Goal: Task Accomplishment & Management: Use online tool/utility

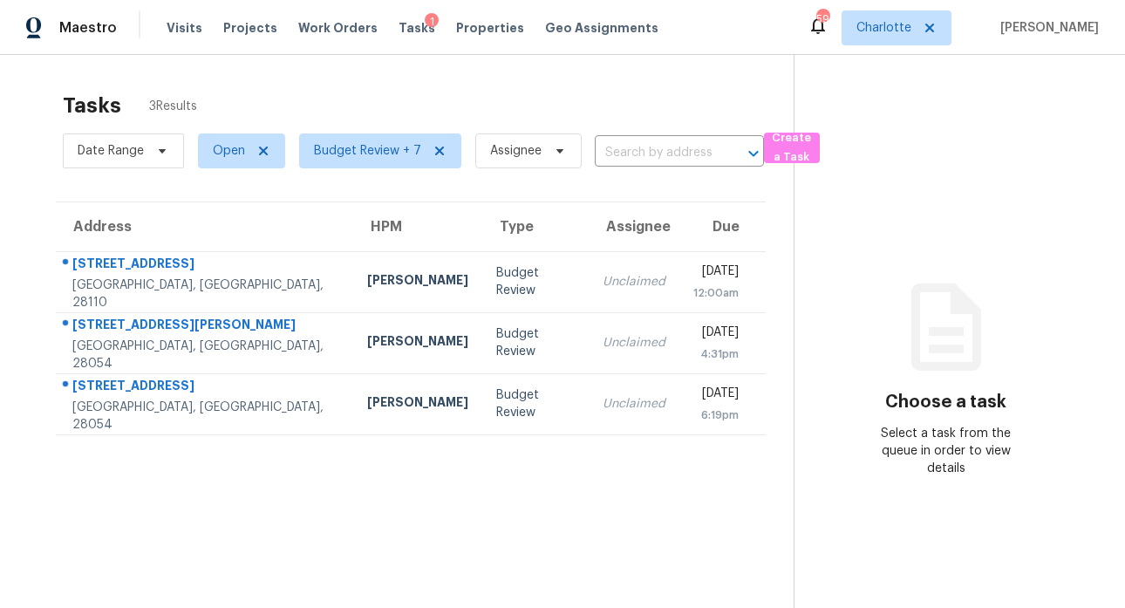
scroll to position [68, 0]
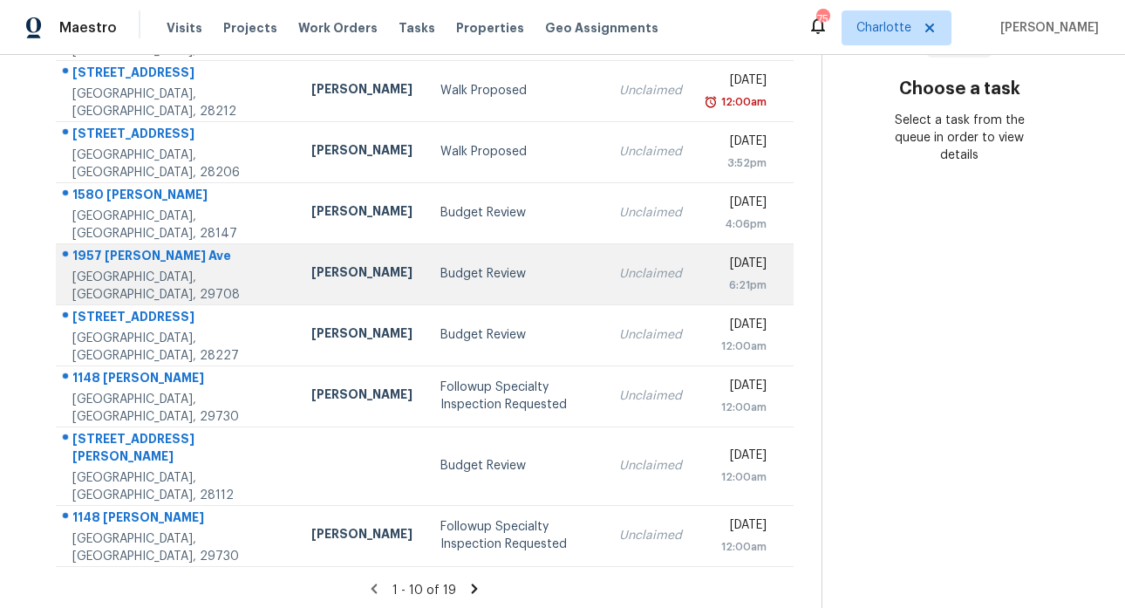
scroll to position [313, 0]
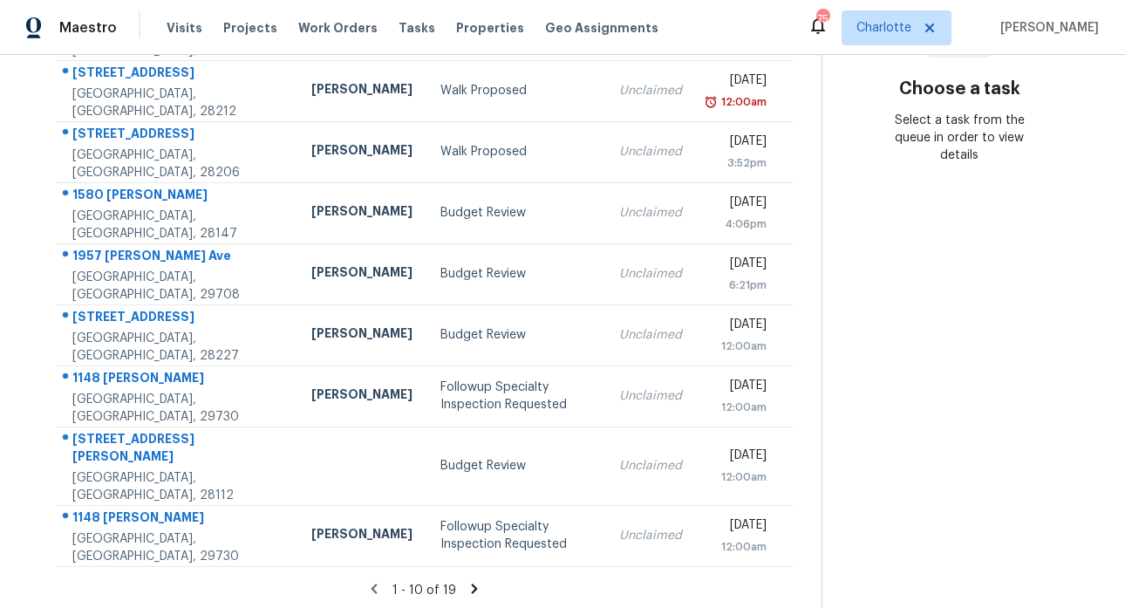
click at [467, 581] on icon at bounding box center [475, 589] width 16 height 16
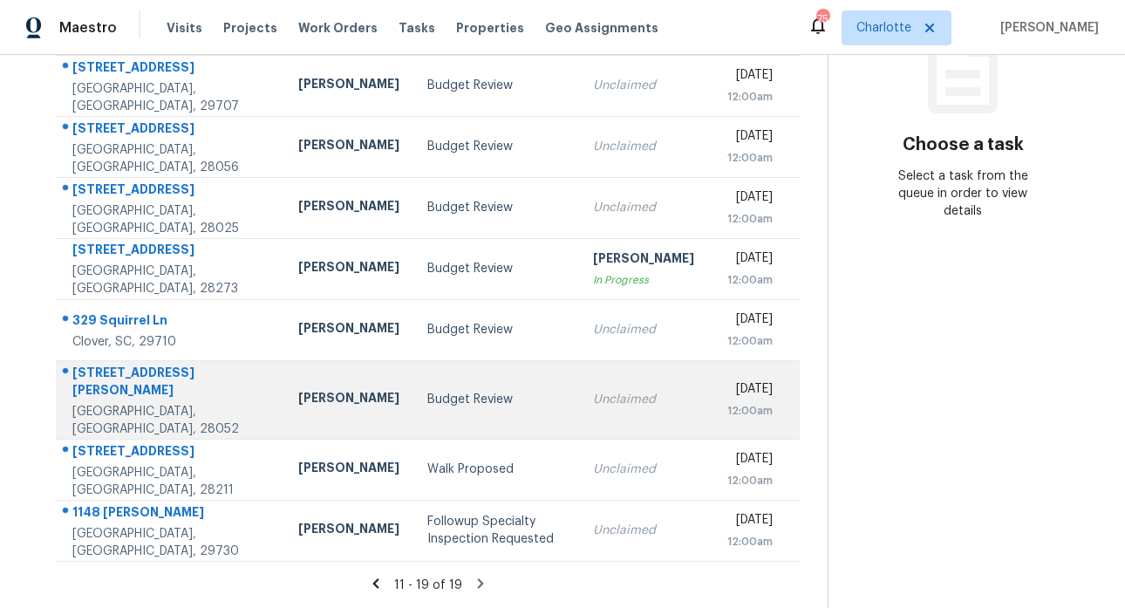
scroll to position [268, 0]
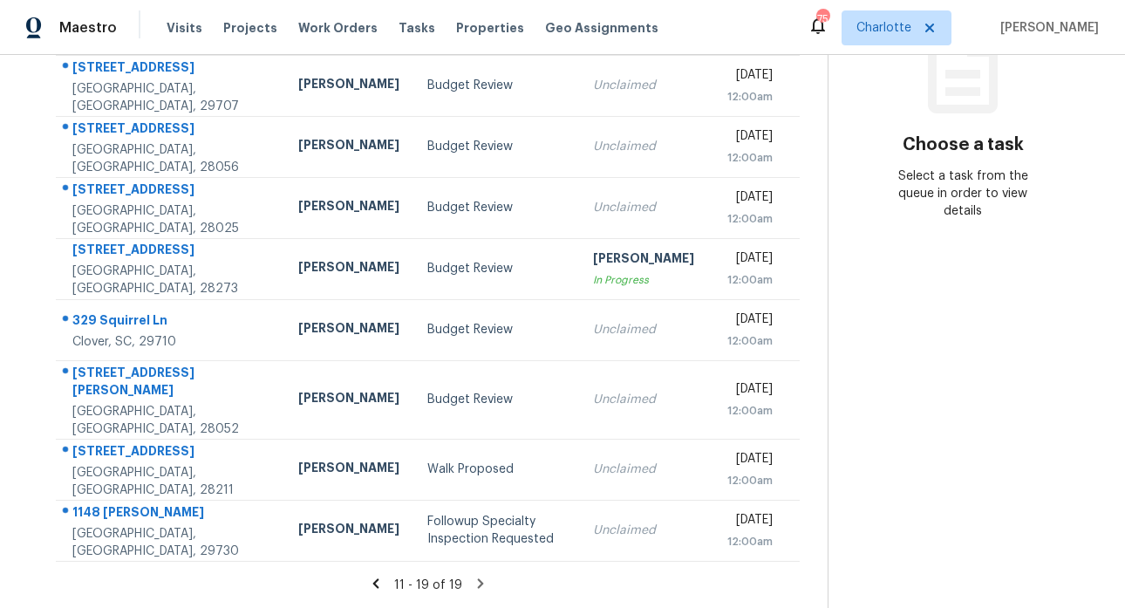
click at [372, 578] on icon at bounding box center [375, 583] width 6 height 10
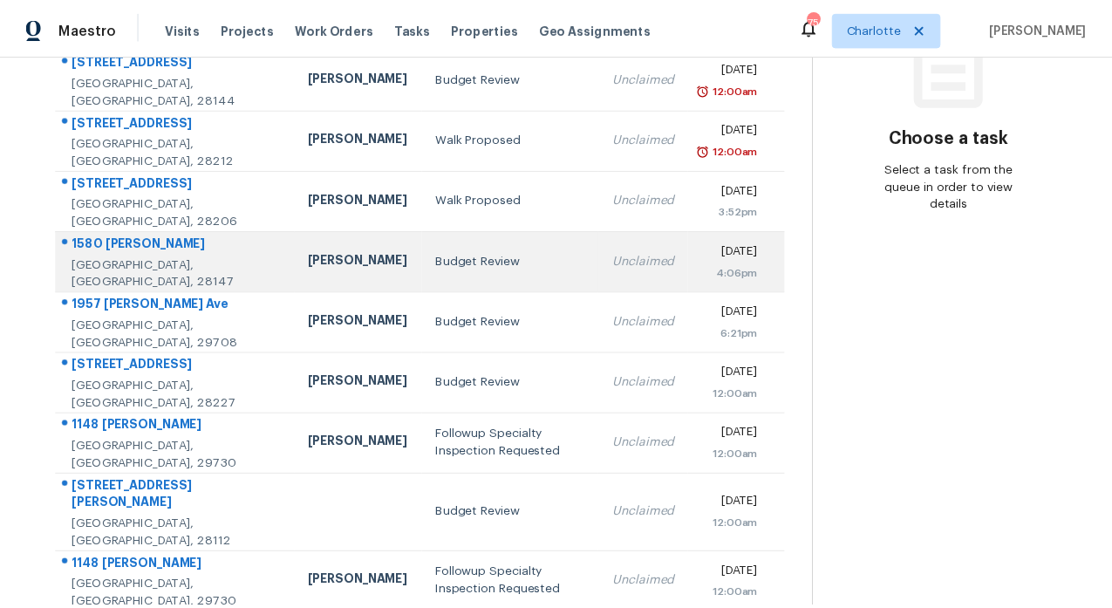
scroll to position [313, 0]
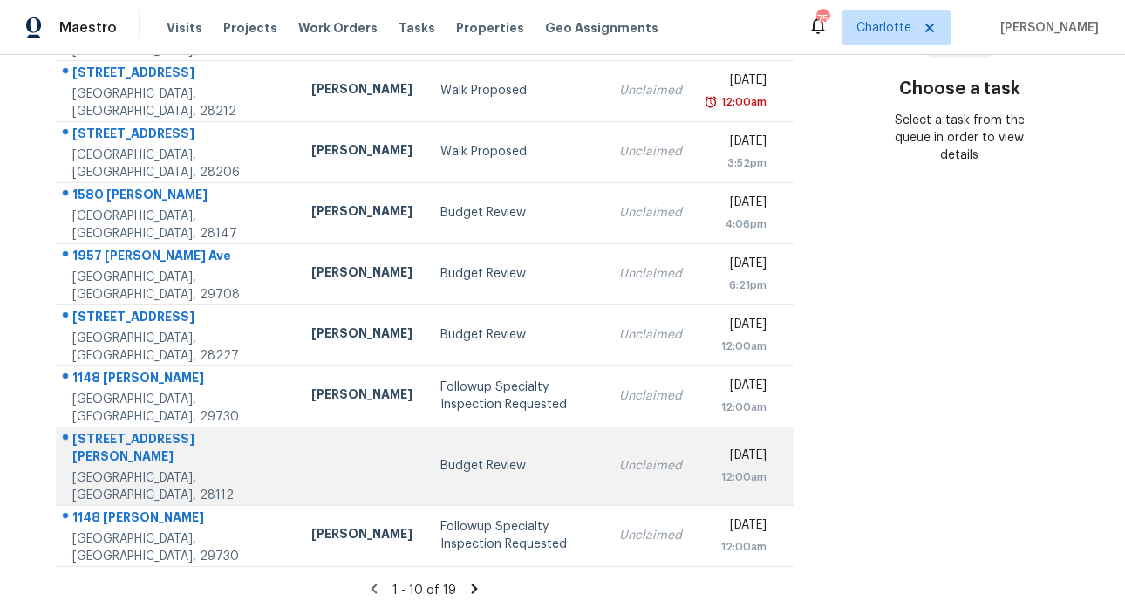
click at [140, 446] on div "[STREET_ADDRESS][PERSON_NAME]" at bounding box center [177, 449] width 211 height 39
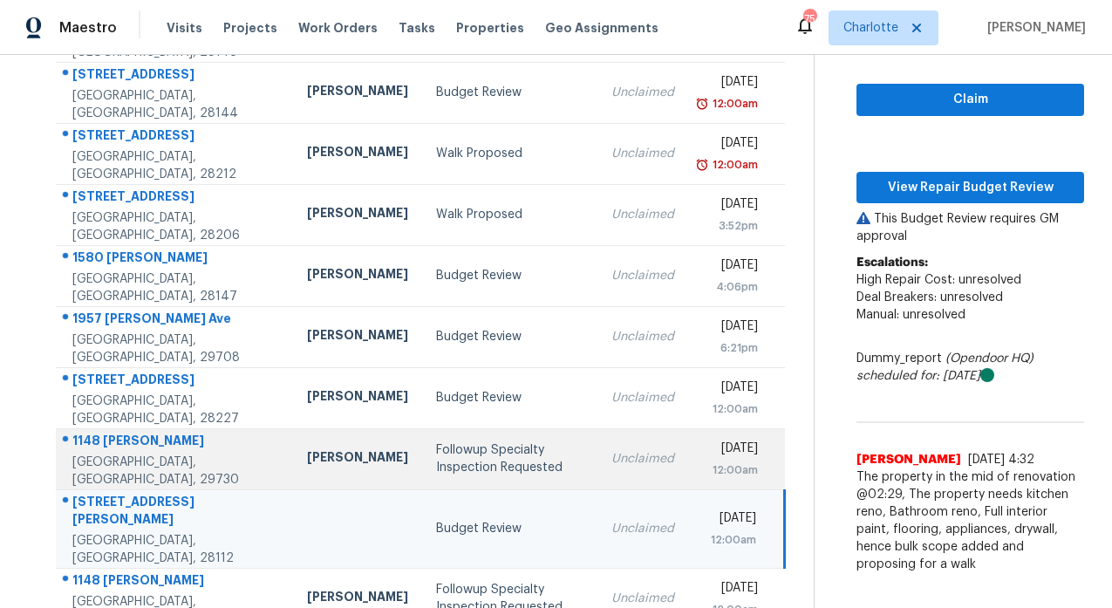
scroll to position [90, 0]
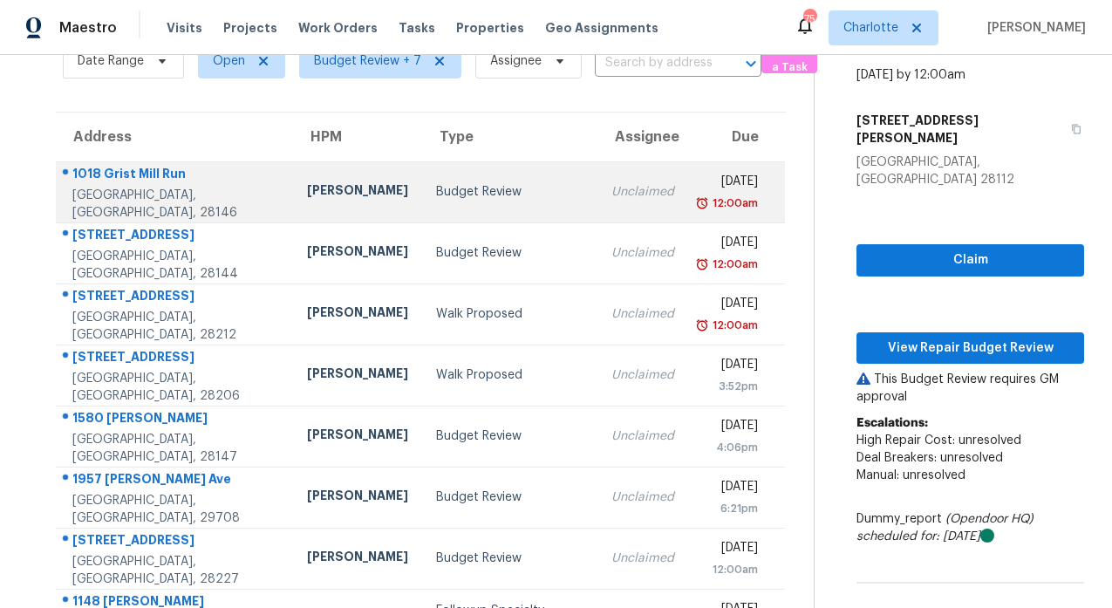
click at [159, 181] on div "1018 Grist Mill Run" at bounding box center [175, 176] width 207 height 22
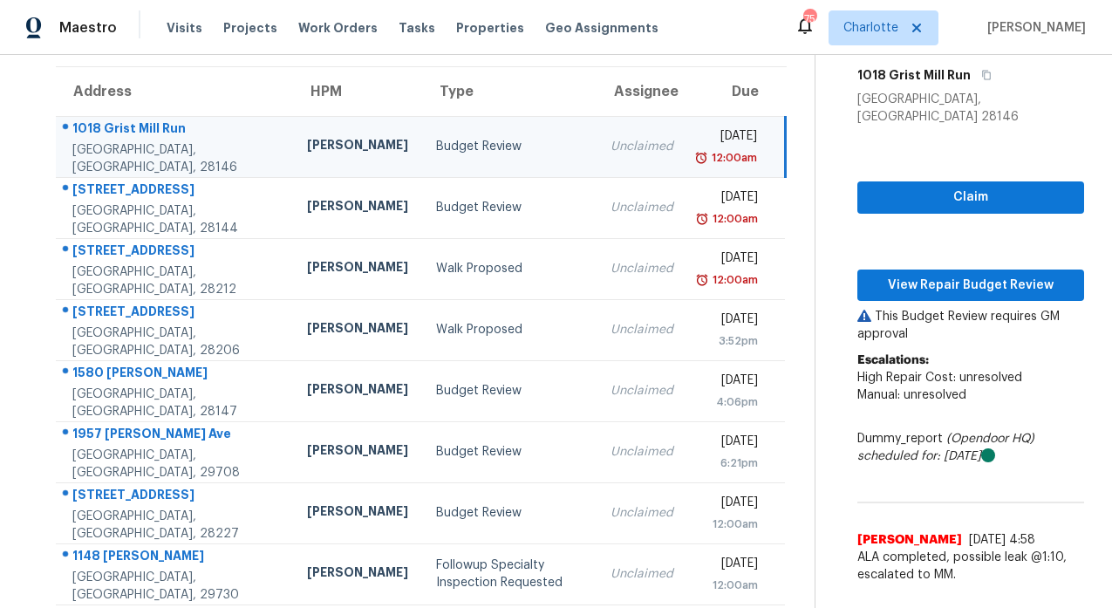
scroll to position [119, 0]
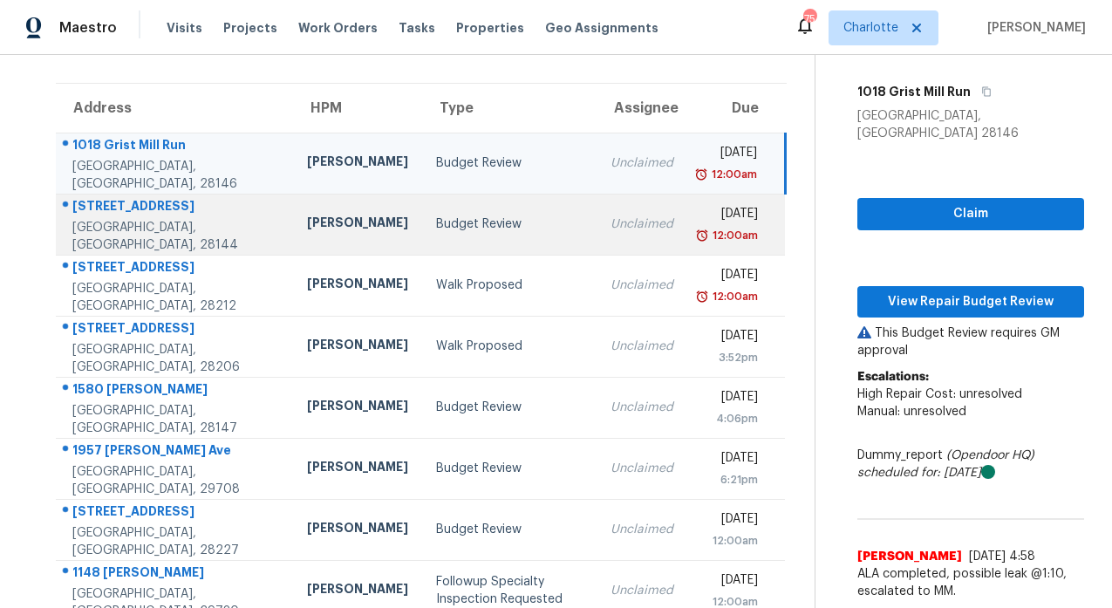
click at [160, 215] on div "[STREET_ADDRESS]" at bounding box center [175, 208] width 207 height 22
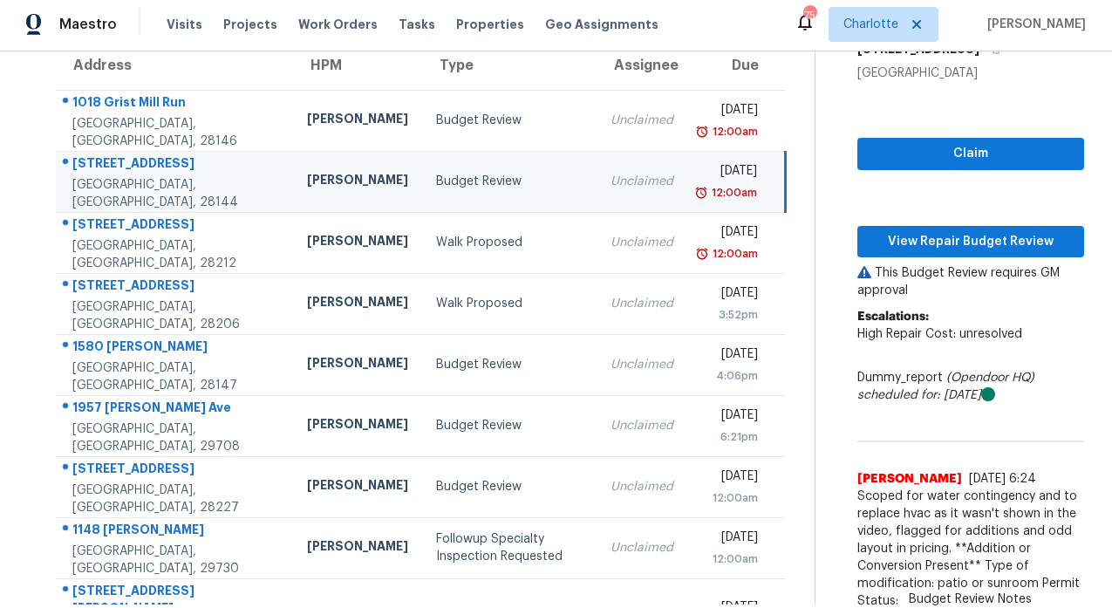
scroll to position [157, 0]
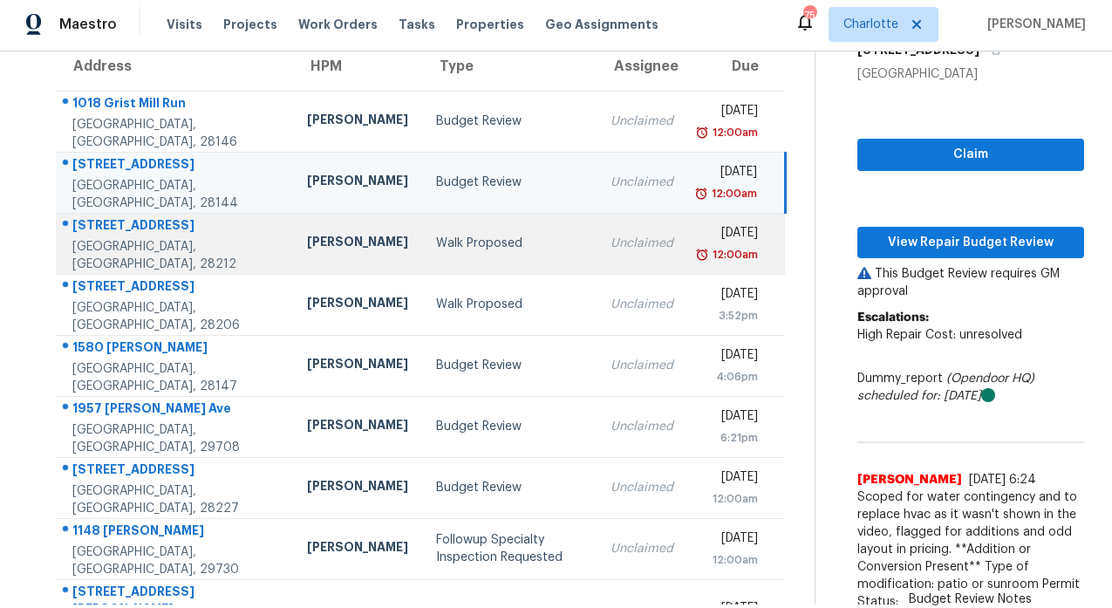
click at [139, 216] on div "[STREET_ADDRESS]" at bounding box center [175, 227] width 207 height 22
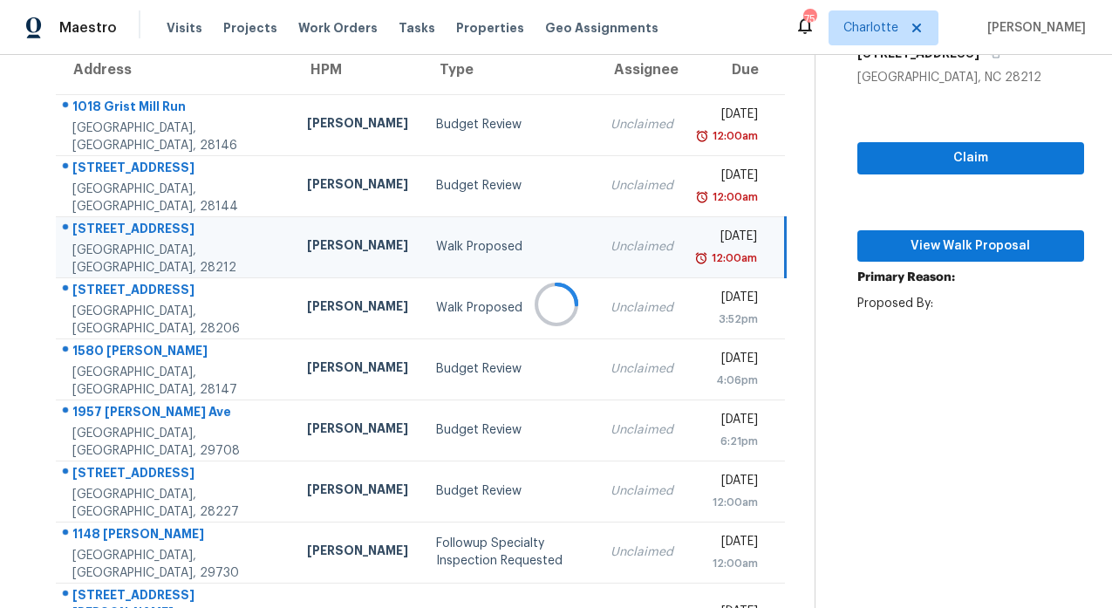
scroll to position [0, 0]
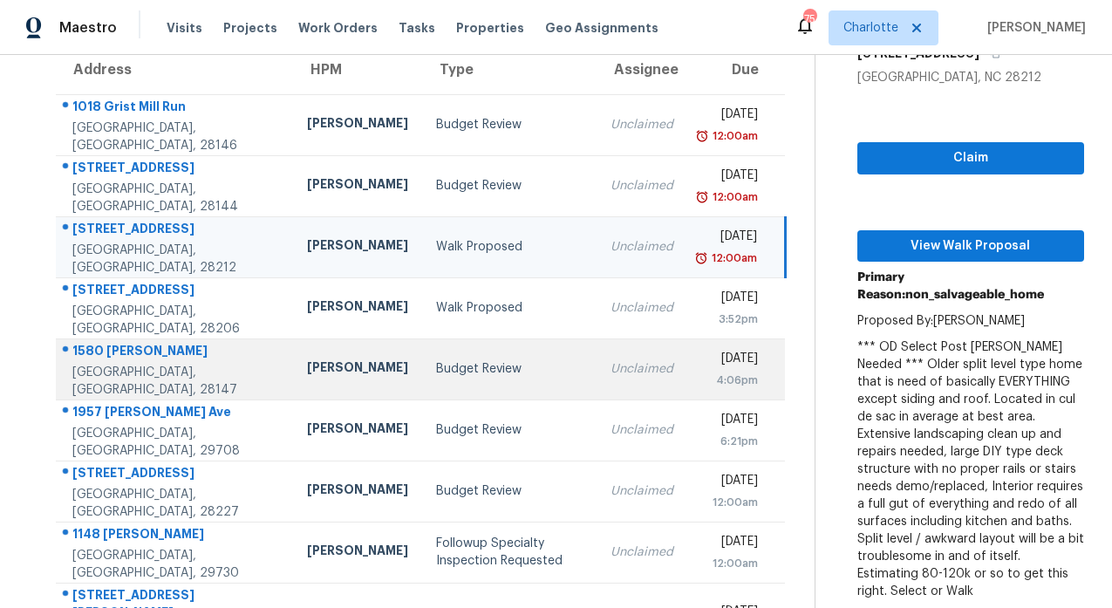
click at [163, 360] on div "1580 [PERSON_NAME]" at bounding box center [175, 353] width 207 height 22
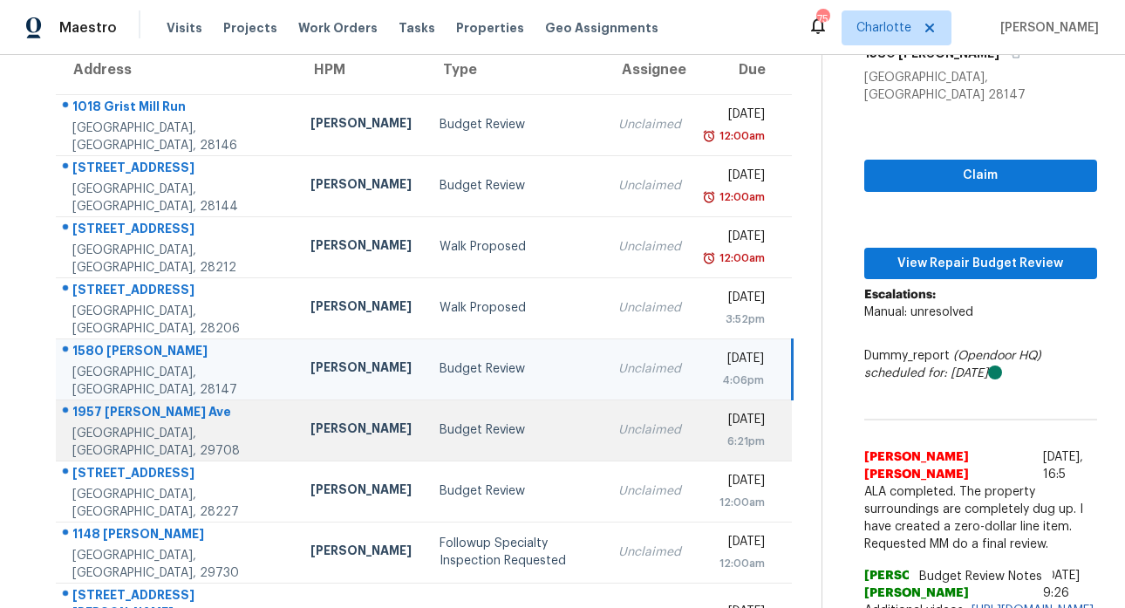
click at [144, 425] on div "1957 [PERSON_NAME] Ave" at bounding box center [177, 414] width 210 height 22
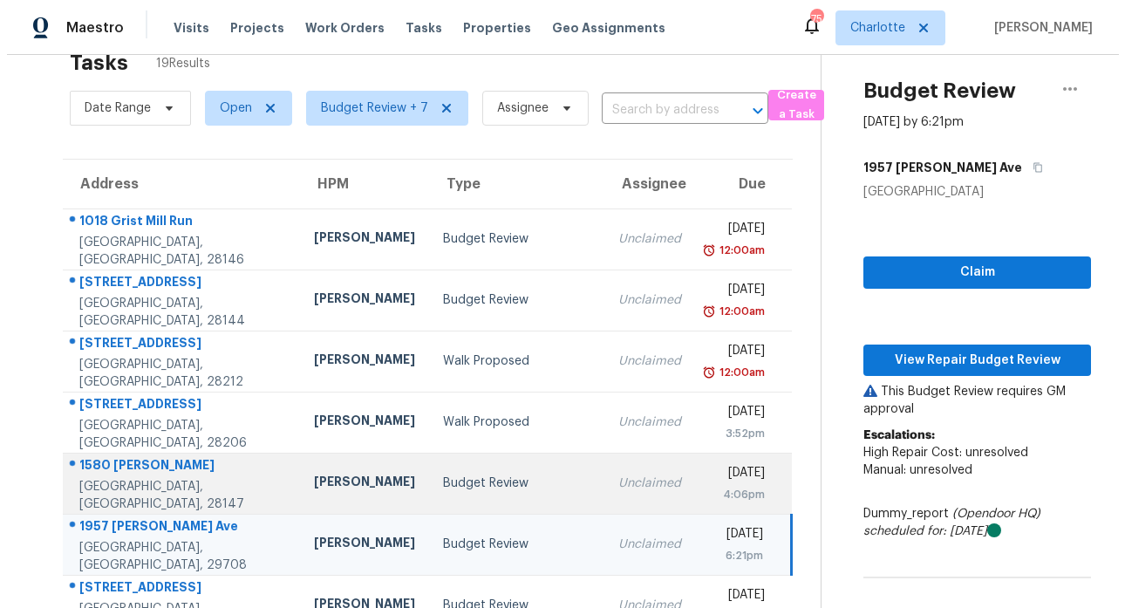
scroll to position [6, 0]
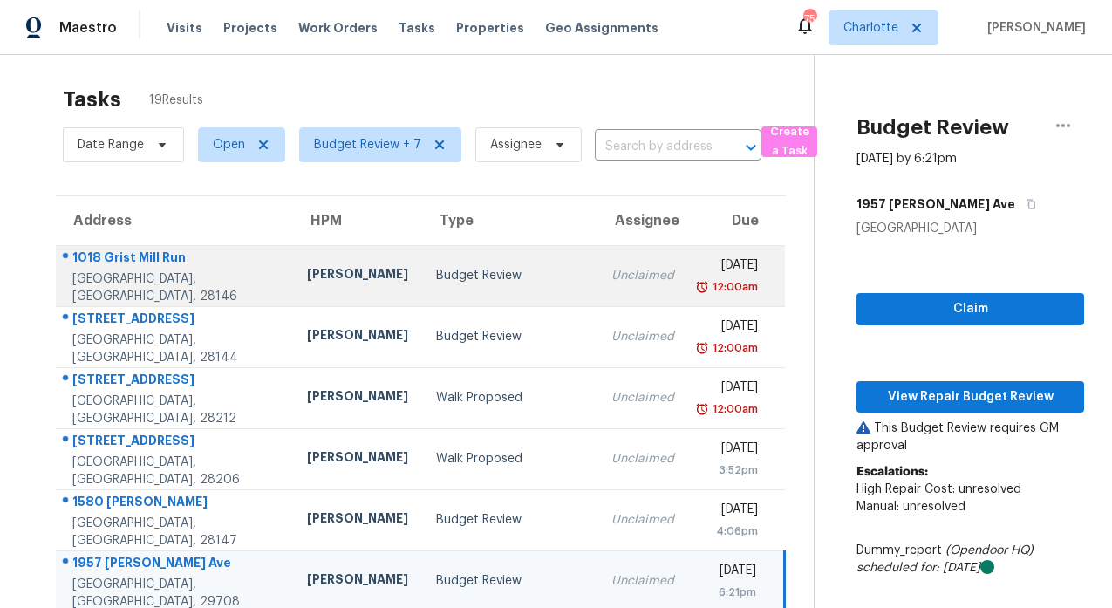
click at [133, 265] on div "1018 Grist Mill Run" at bounding box center [175, 260] width 207 height 22
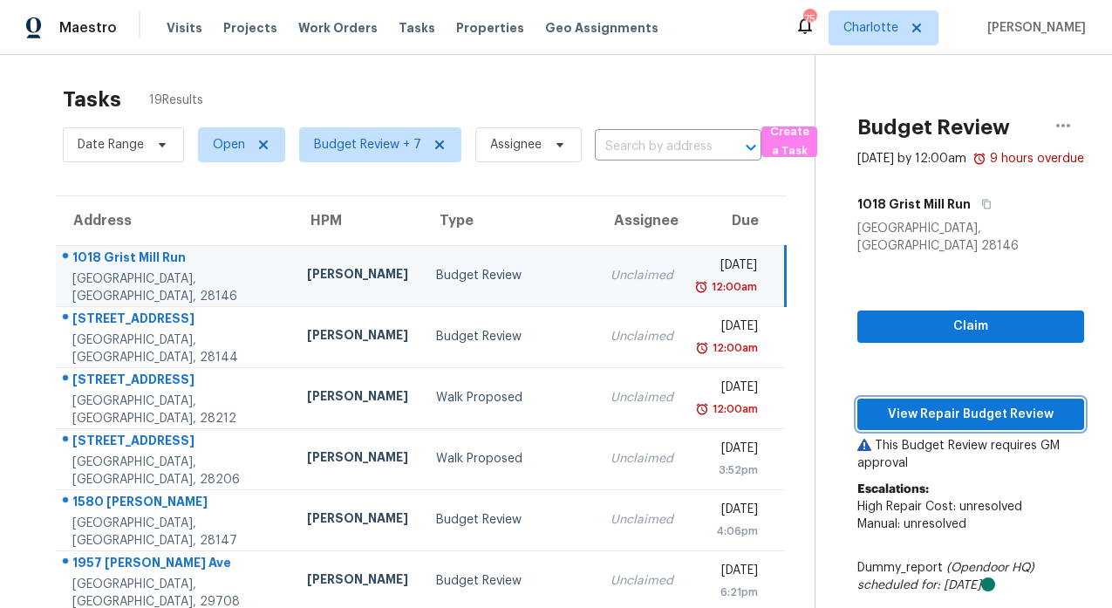
click at [912, 409] on span "View Repair Budget Review" at bounding box center [970, 415] width 199 height 22
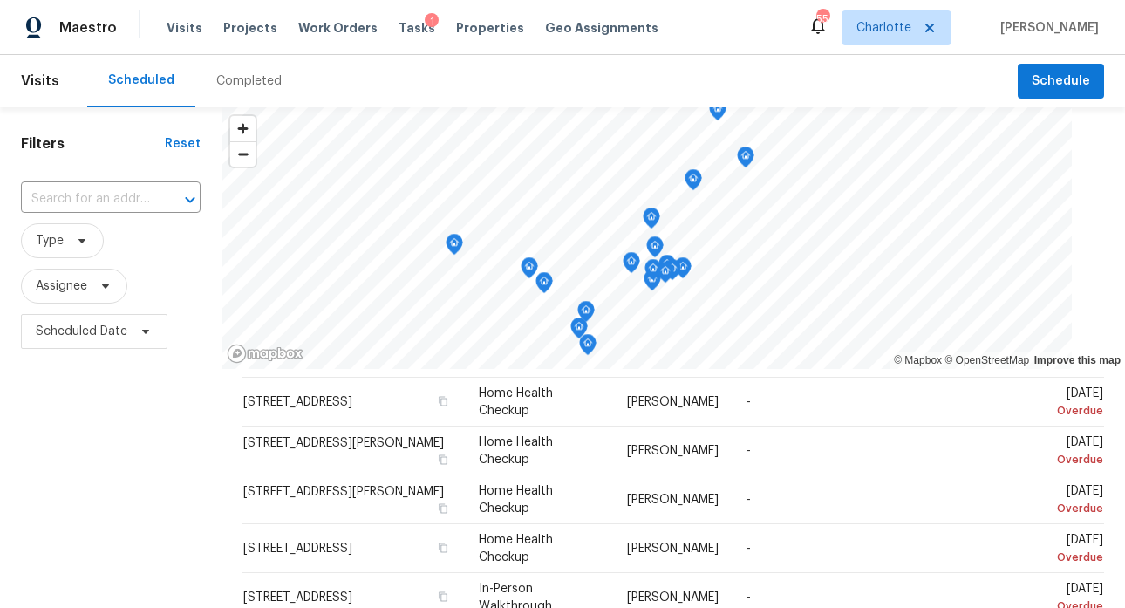
scroll to position [147, 0]
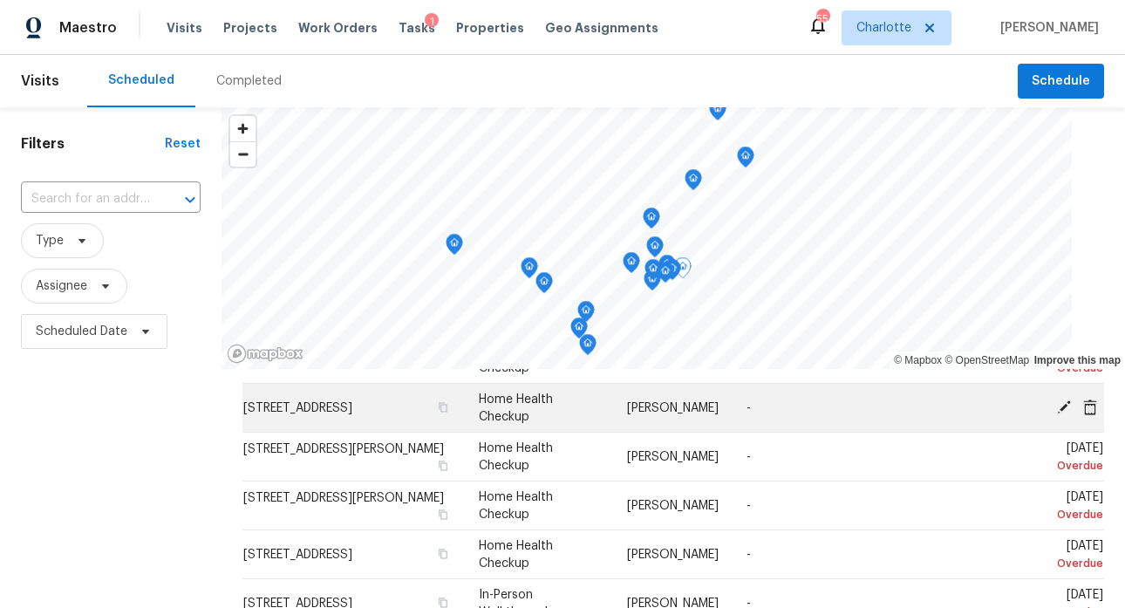
click at [303, 414] on span "4026 Honey Locust Dr, Charlotte, NC 28215" at bounding box center [297, 408] width 109 height 12
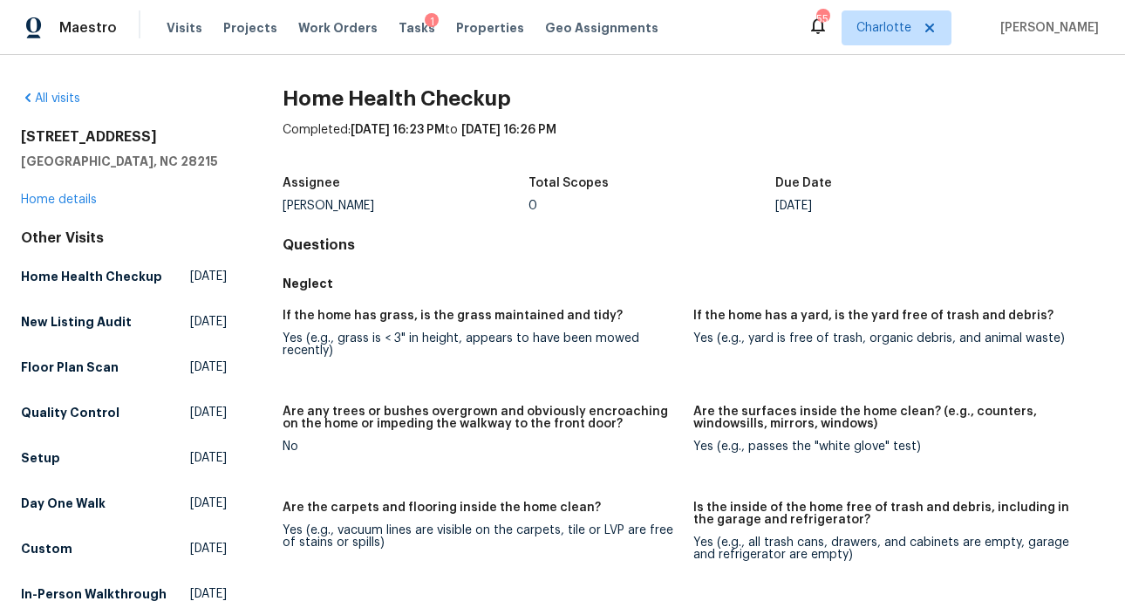
click at [221, 215] on div "All visits 4026 Honey Locust Dr Charlotte, NC 28215 Home details Other Visits H…" at bounding box center [124, 372] width 206 height 565
click at [78, 199] on link "Home details" at bounding box center [59, 200] width 76 height 12
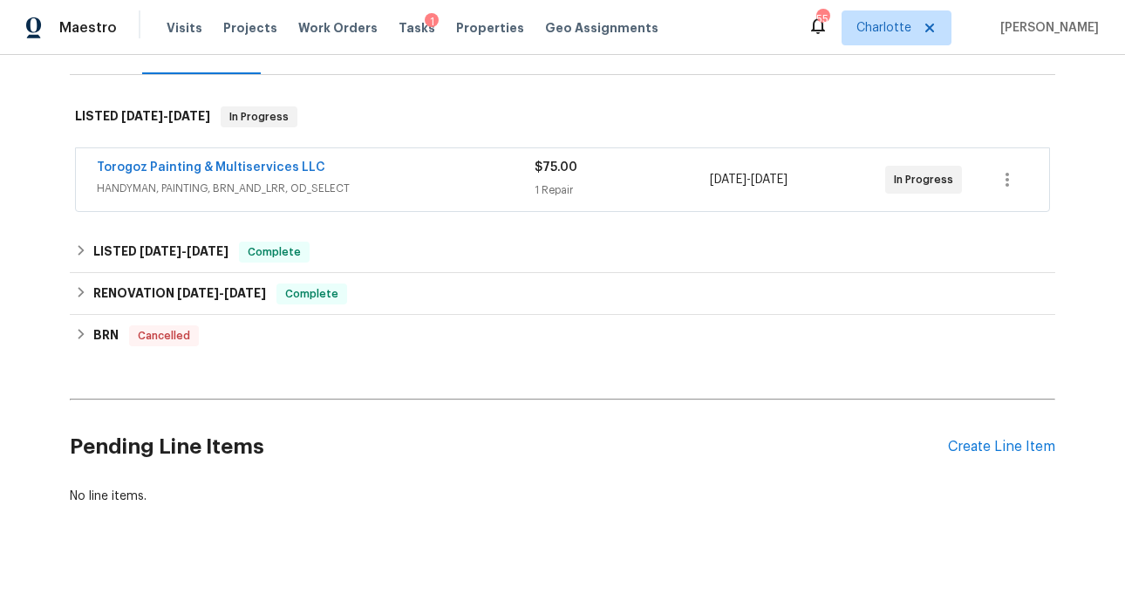
scroll to position [270, 0]
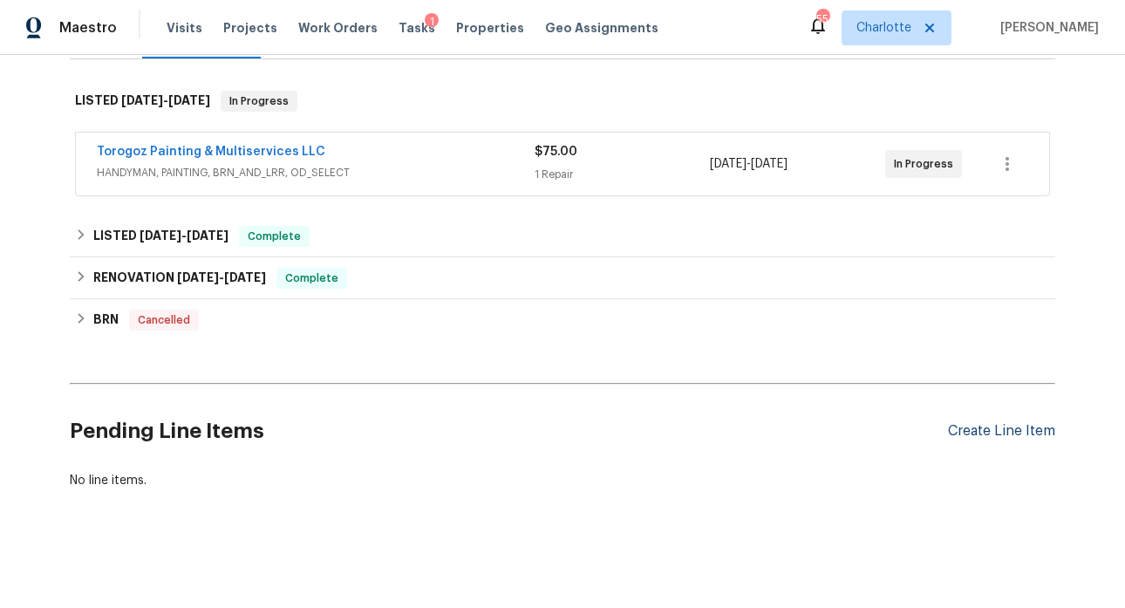
click at [990, 423] on div "Create Line Item" at bounding box center [1001, 431] width 107 height 17
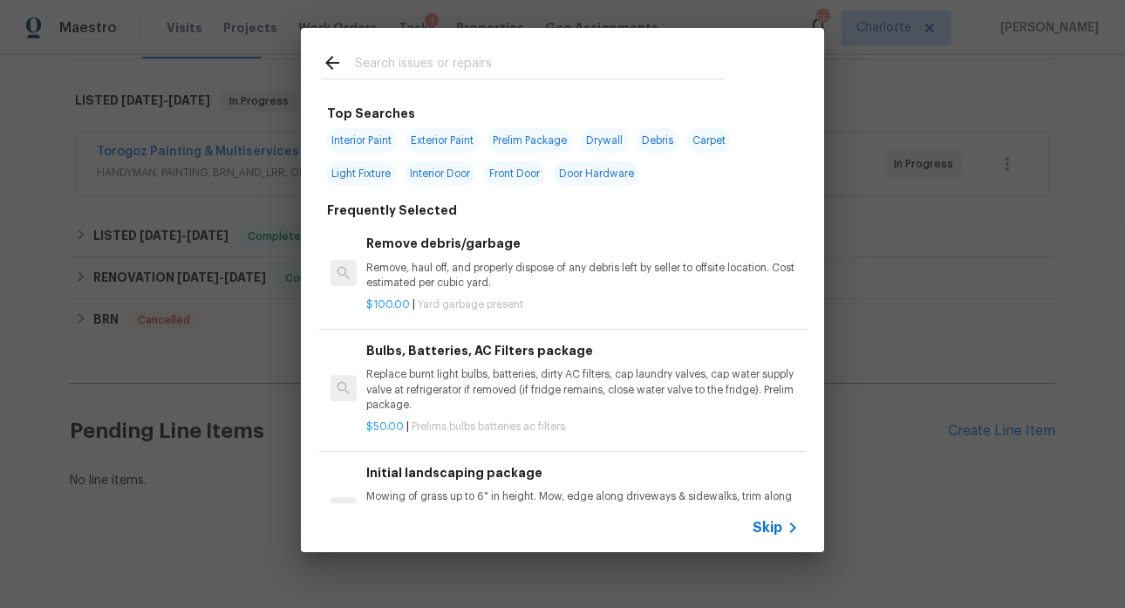
click at [479, 64] on input "text" at bounding box center [540, 65] width 370 height 26
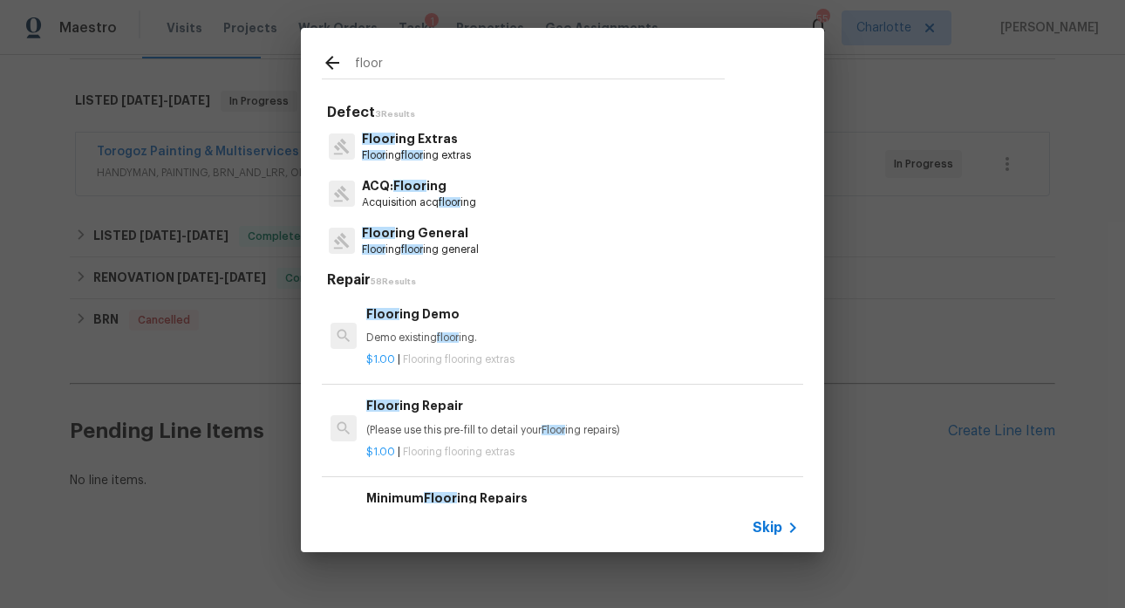
type input "floor"
click at [434, 187] on p "ACQ: Floor ing" at bounding box center [419, 186] width 114 height 18
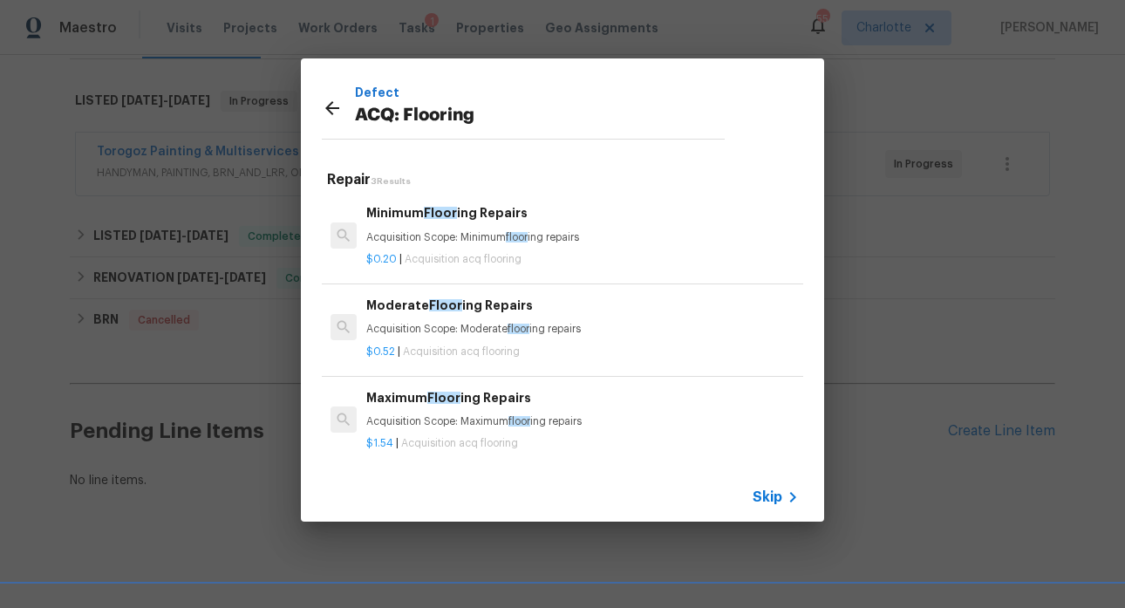
click at [468, 405] on h6 "Maximum Floor ing Repairs" at bounding box center [582, 397] width 433 height 19
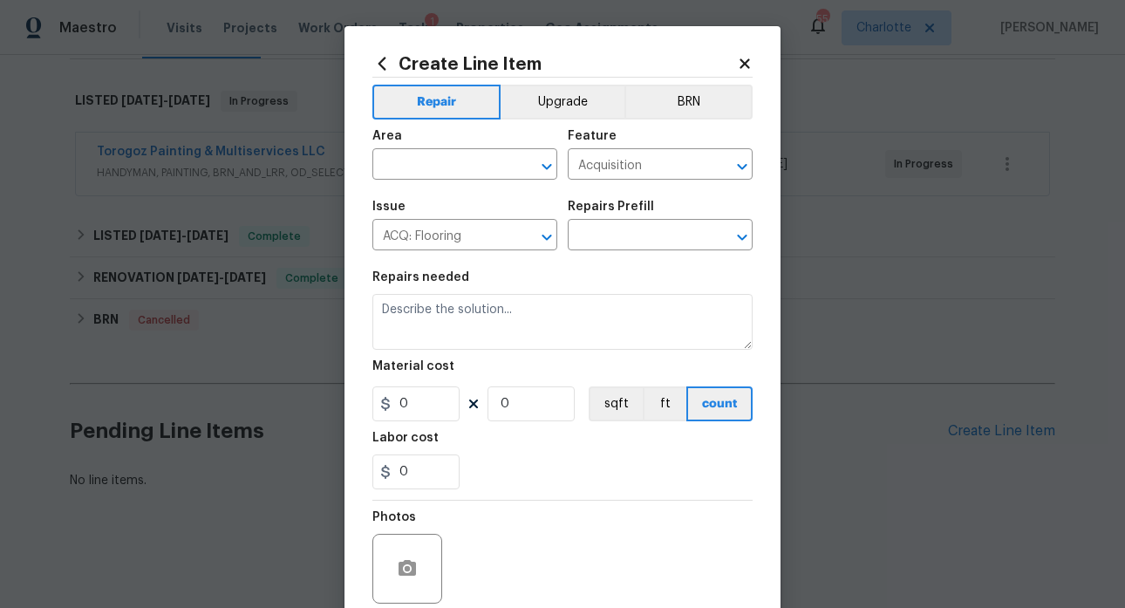
type textarea "Acquisition Scope: Maximum flooring repairs"
type input "1"
type input "Maximum Flooring Repairs $1.54"
type input "1.54"
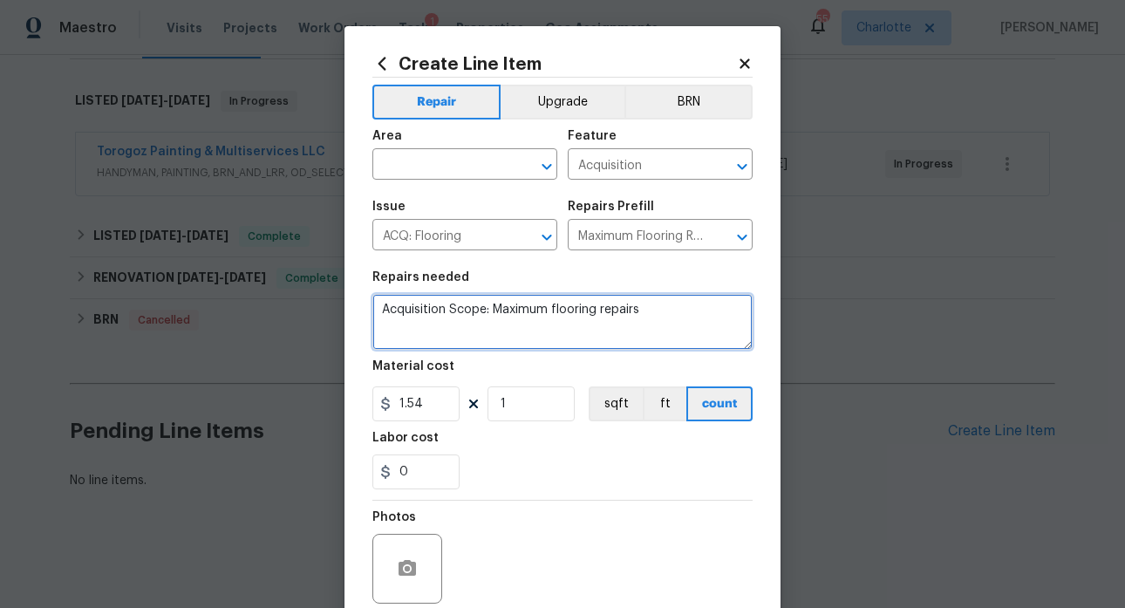
drag, startPoint x: 616, startPoint y: 305, endPoint x: 366, endPoint y: 298, distance: 249.5
click at [372, 298] on textarea "Acquisition Scope: Maximum flooring repairs" at bounding box center [562, 322] width 380 height 56
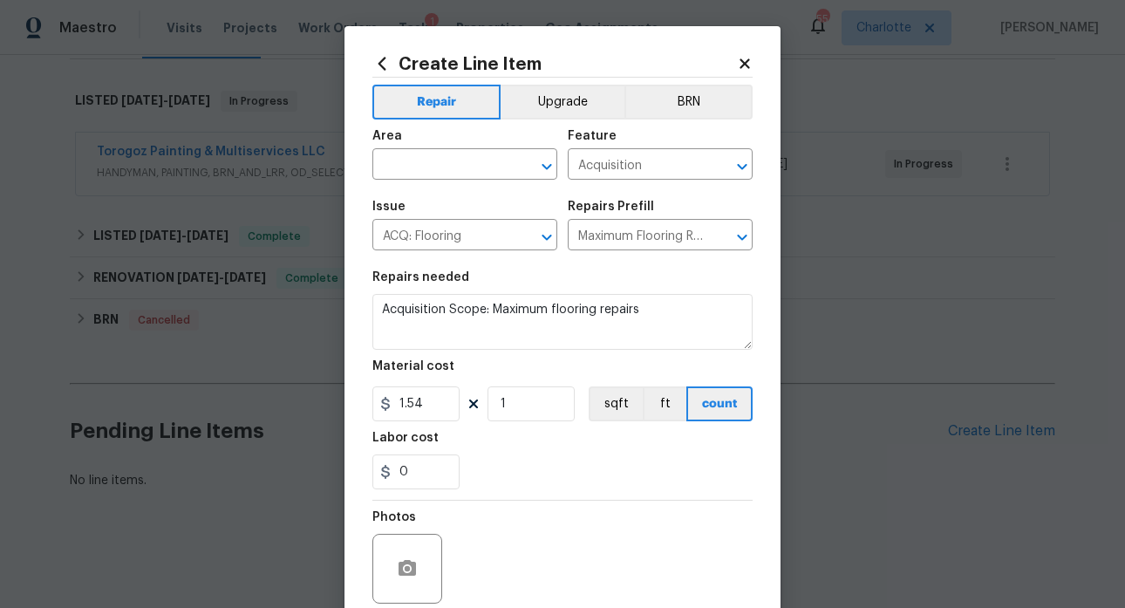
click at [740, 59] on icon at bounding box center [745, 64] width 16 height 16
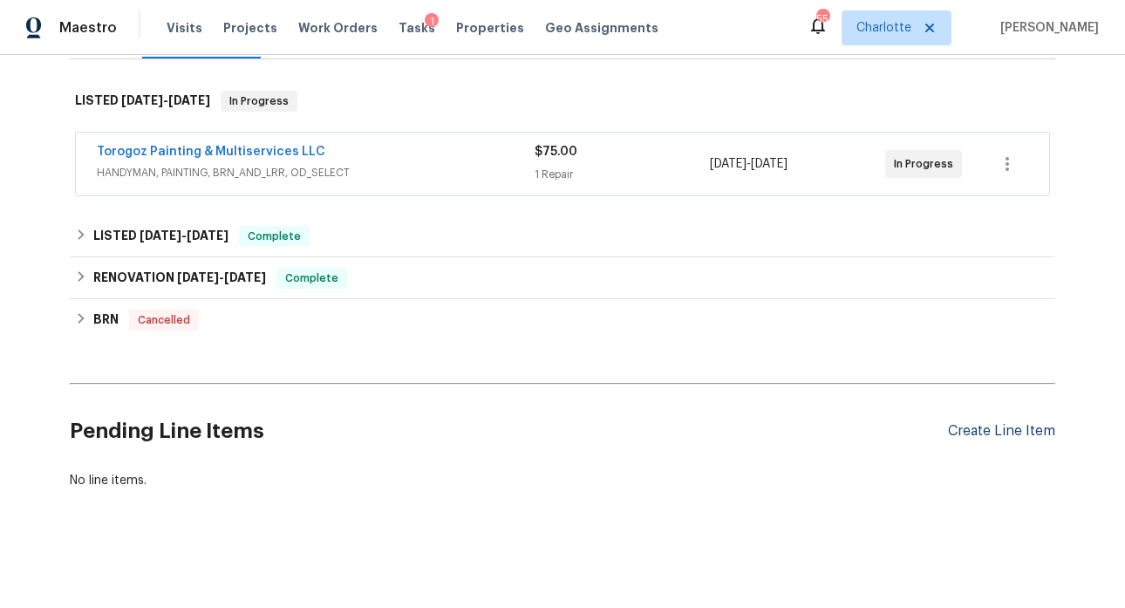
click at [978, 423] on div "Create Line Item" at bounding box center [1001, 431] width 107 height 17
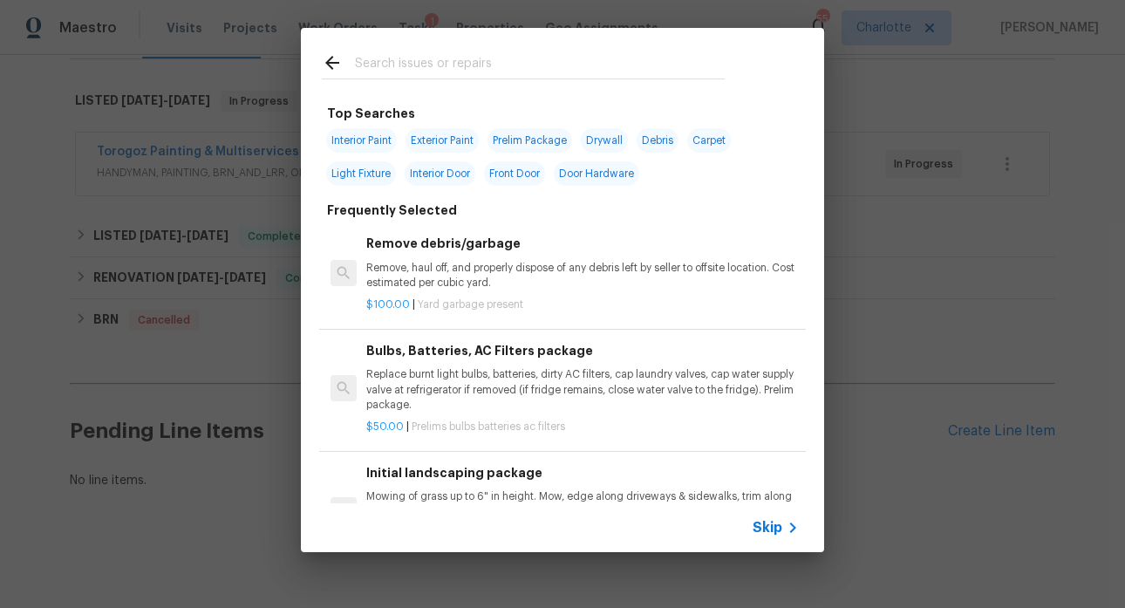
click at [427, 72] on input "text" at bounding box center [540, 65] width 370 height 26
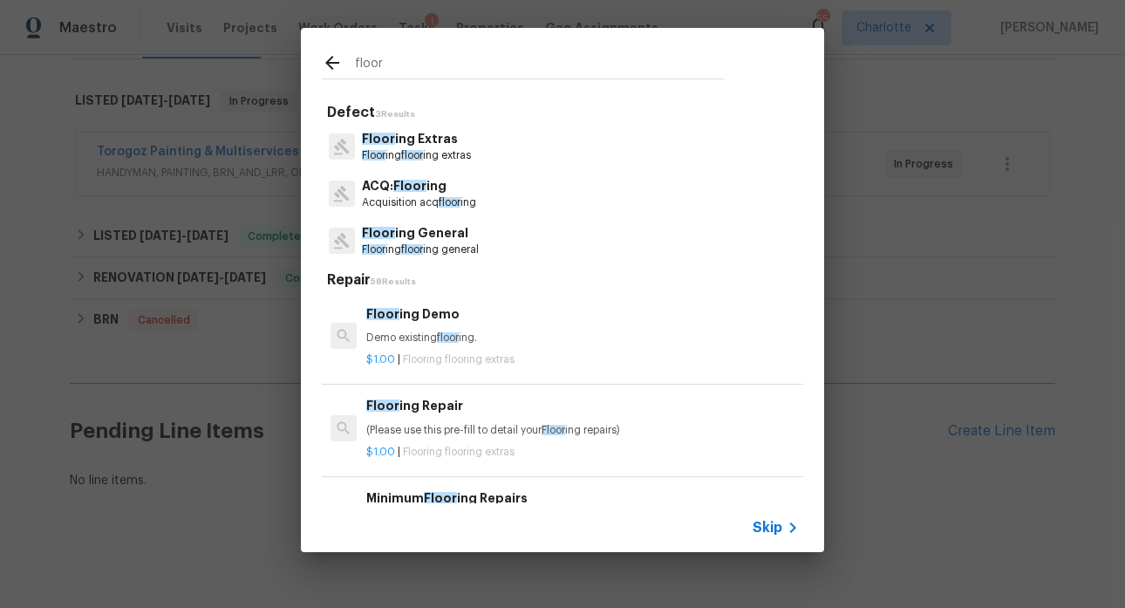
type input "floor"
click at [431, 186] on p "ACQ: Floor ing" at bounding box center [419, 186] width 114 height 18
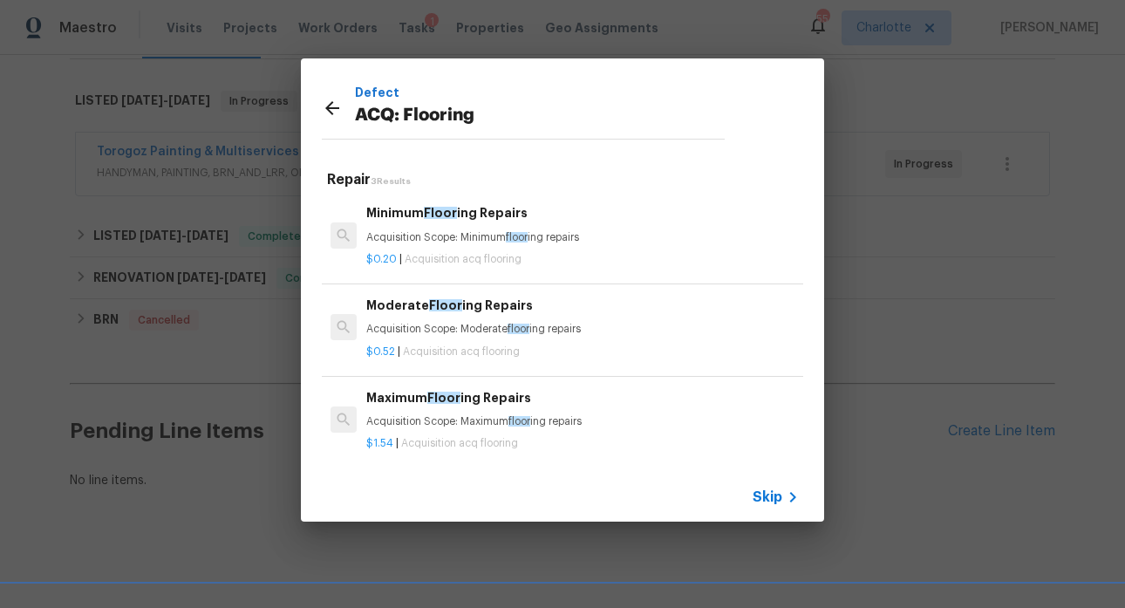
click at [897, 257] on div "Defect ACQ: Flooring Repair 3 Results Minimum Floor ing Repairs Acquisition Sco…" at bounding box center [562, 290] width 1125 height 580
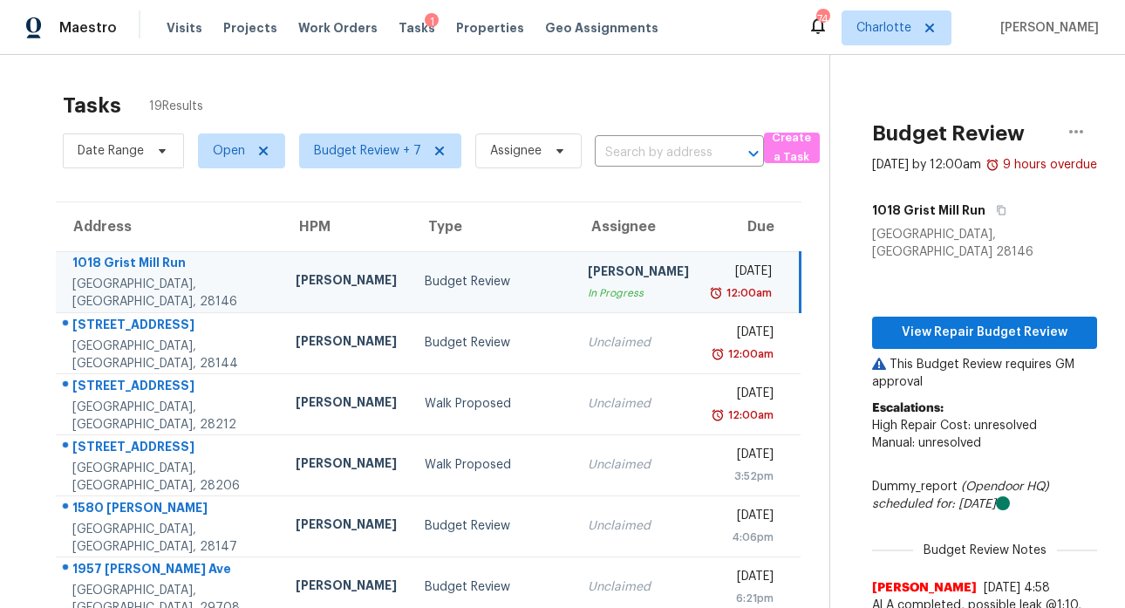
scroll to position [6, 0]
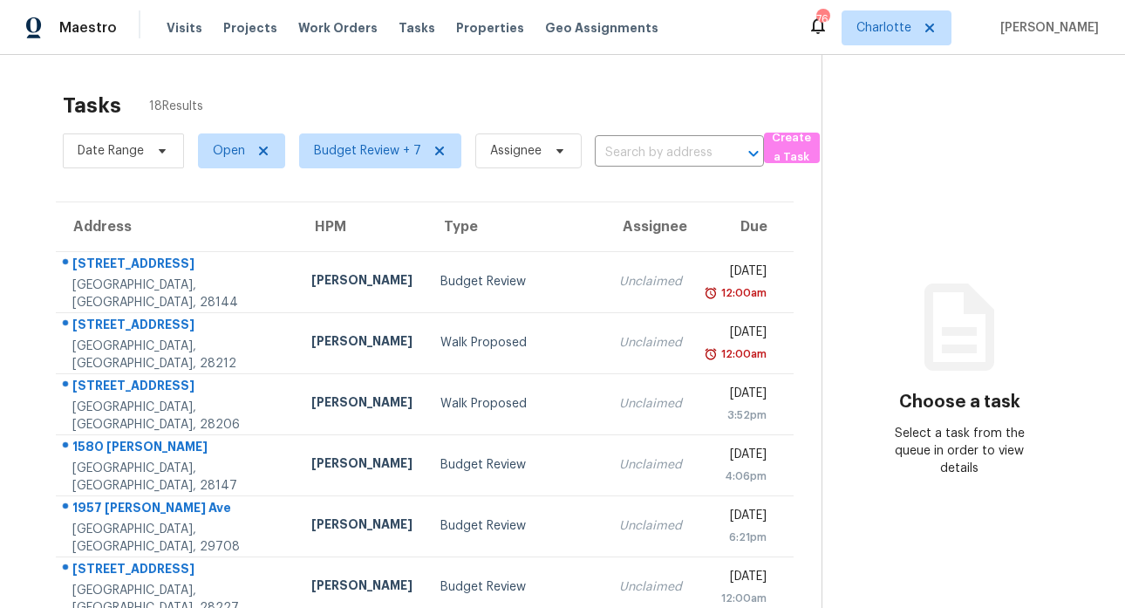
scroll to position [313, 0]
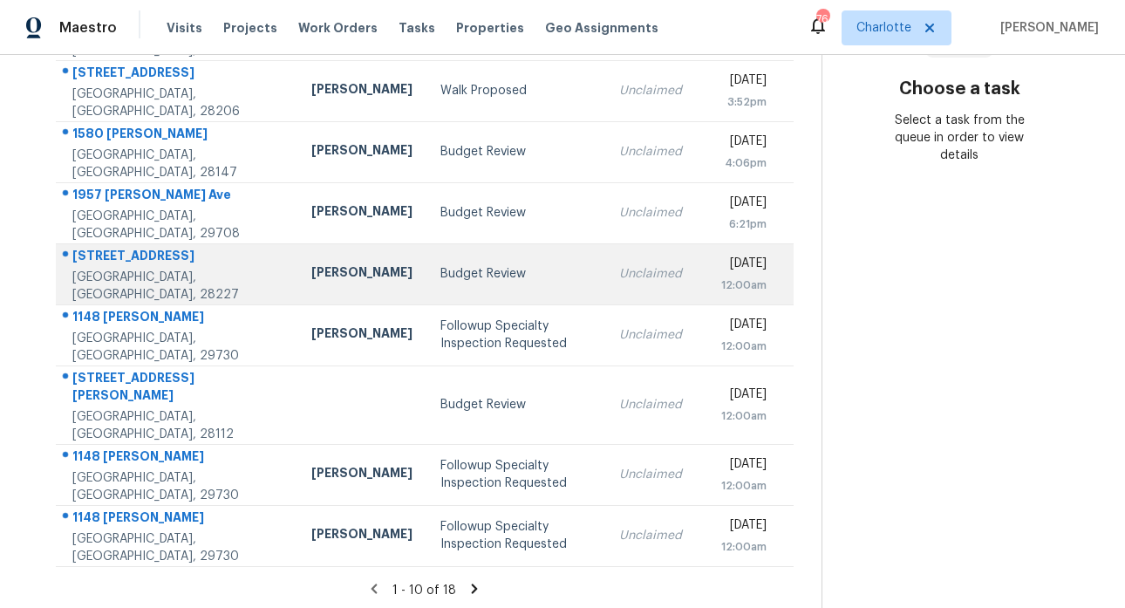
click at [159, 249] on div "[STREET_ADDRESS]" at bounding box center [177, 258] width 211 height 22
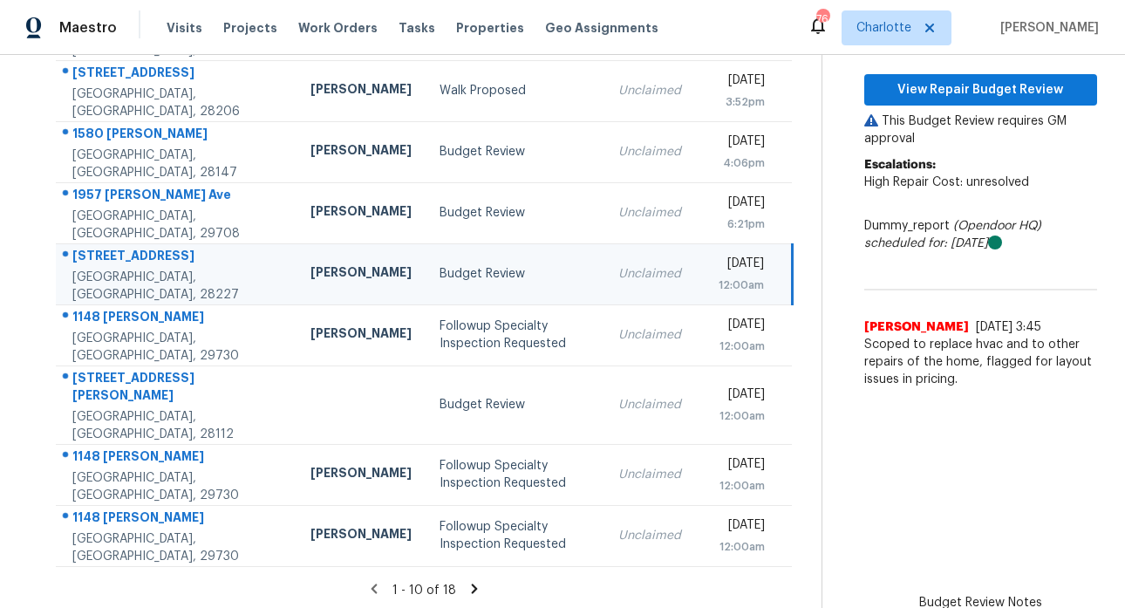
click at [467, 581] on icon at bounding box center [475, 589] width 16 height 16
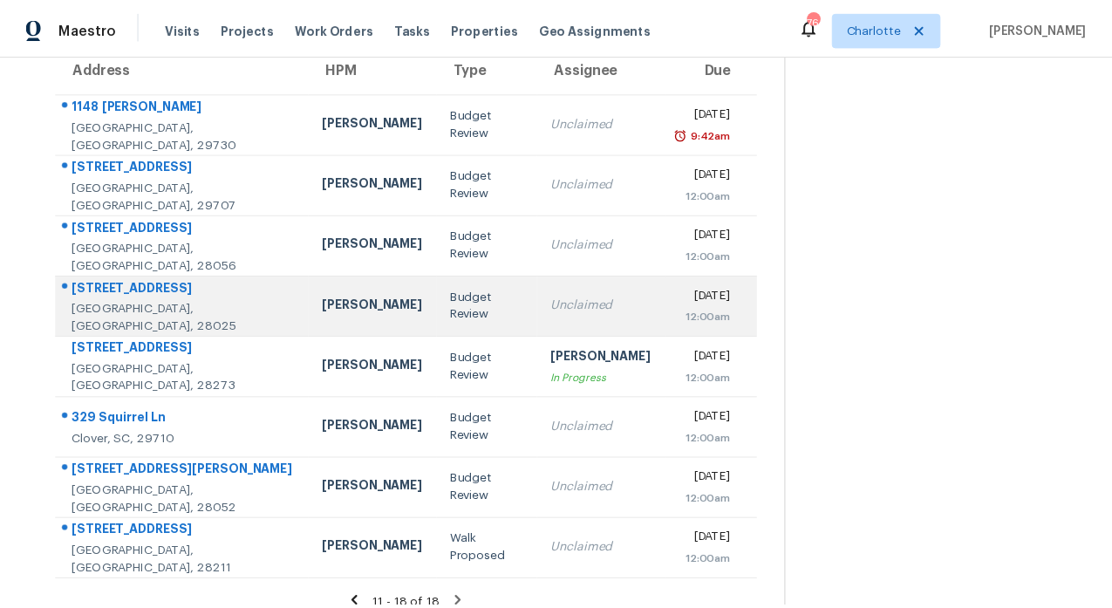
scroll to position [191, 0]
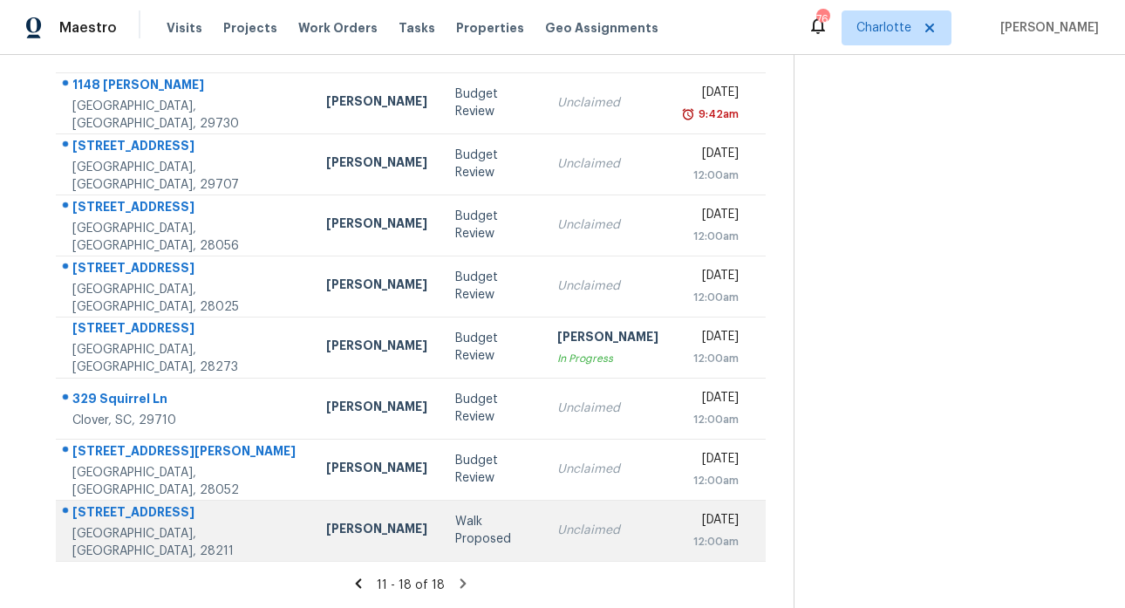
click at [122, 509] on div "5811 Doncaster Dr" at bounding box center [185, 514] width 226 height 22
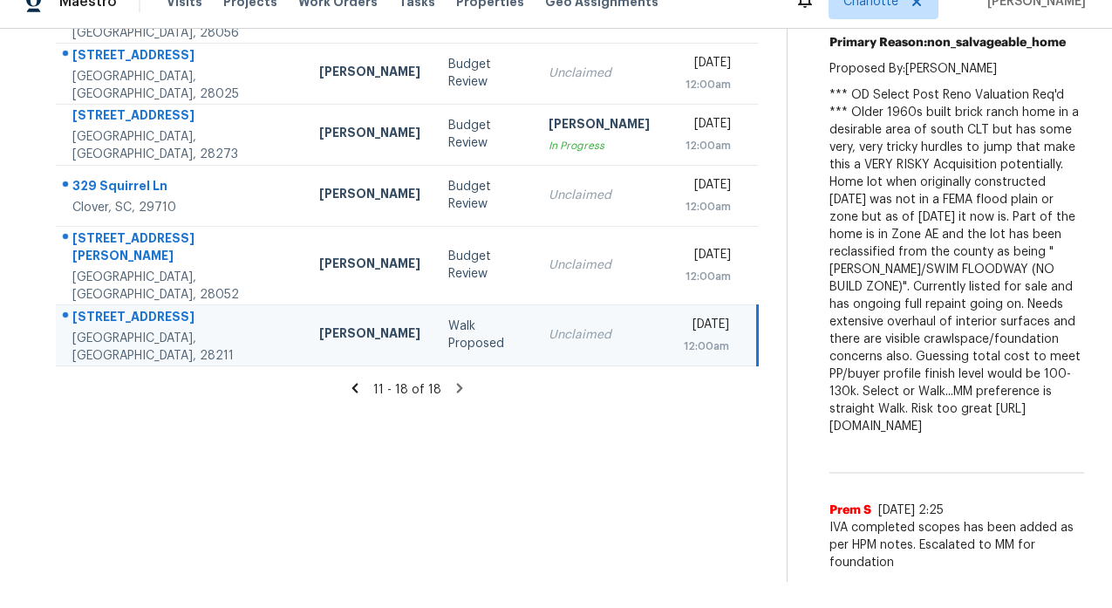
scroll to position [289, 0]
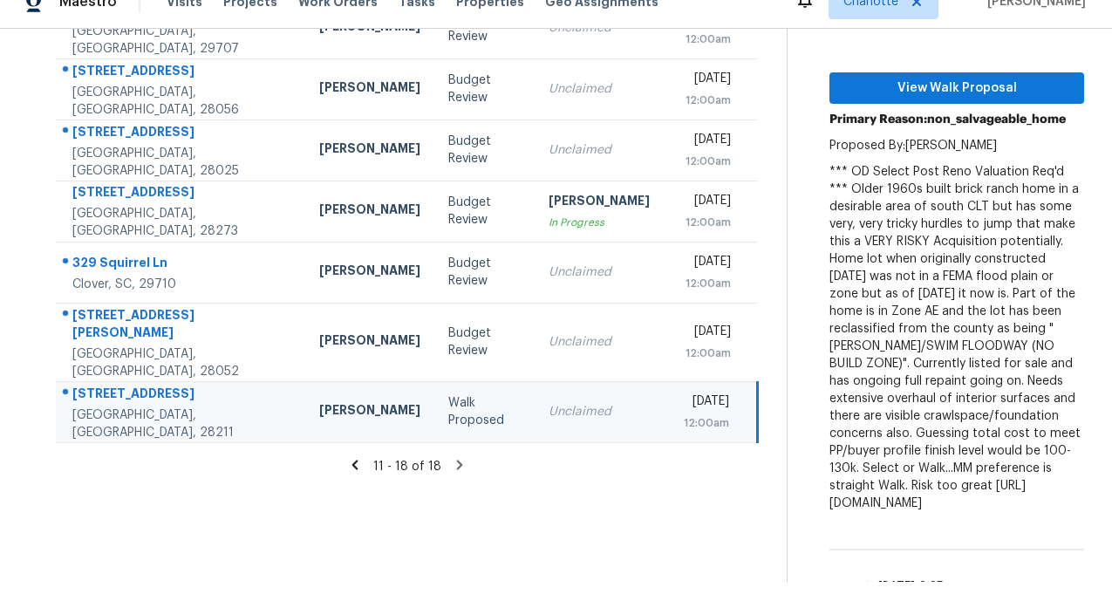
click at [498, 477] on section "Tasks 18 Results Date Range Open Budget Review + 7 Assignee ​ Create a Task Add…" at bounding box center [407, 444] width 759 height 1353
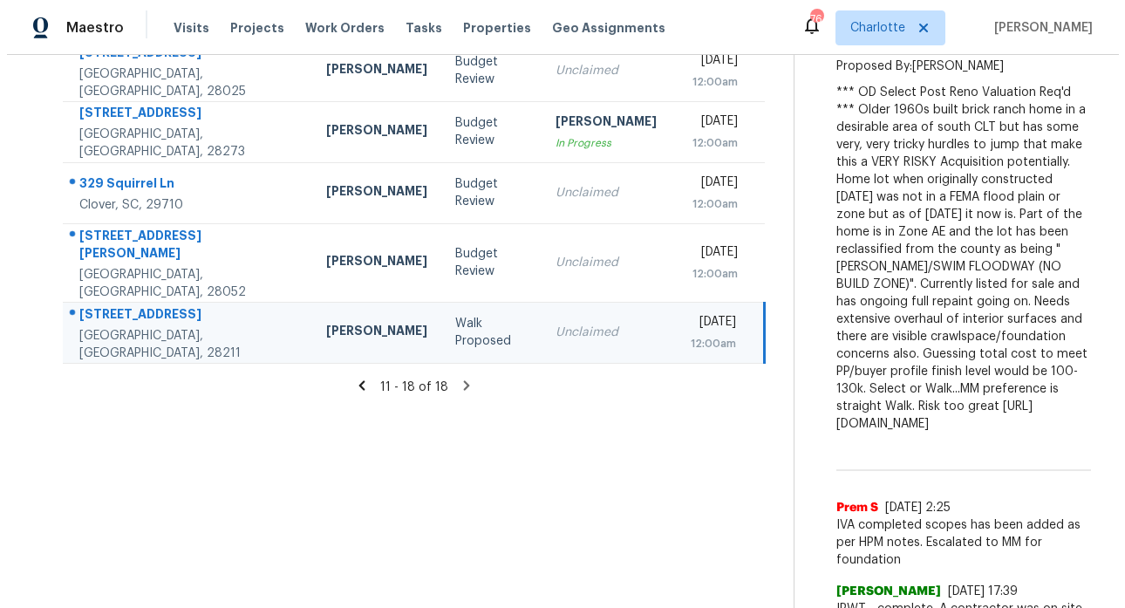
scroll to position [392, 0]
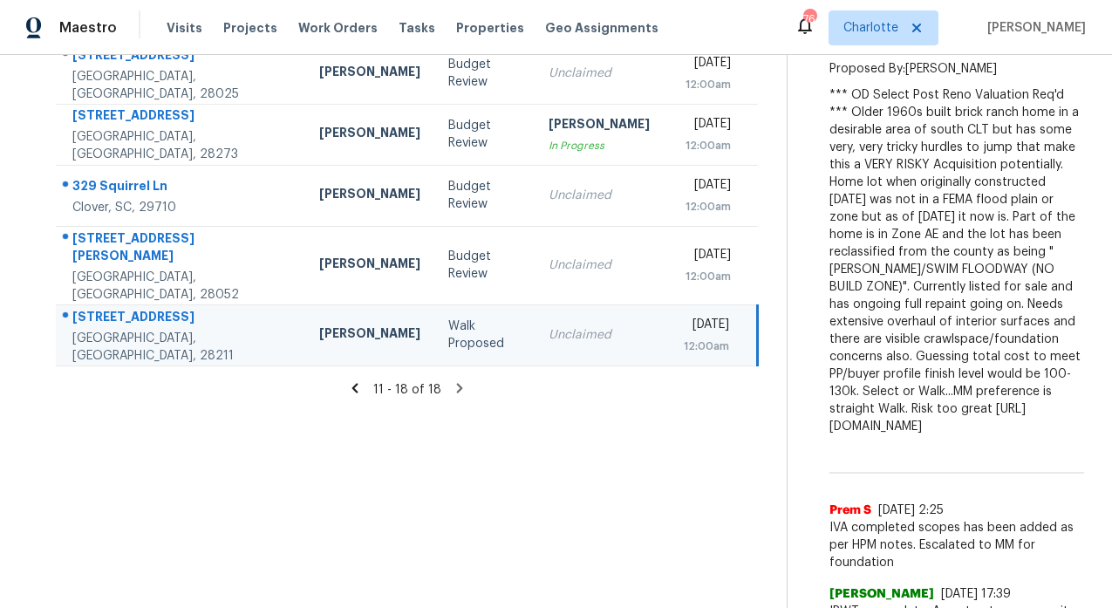
click at [347, 380] on icon at bounding box center [355, 388] width 16 height 16
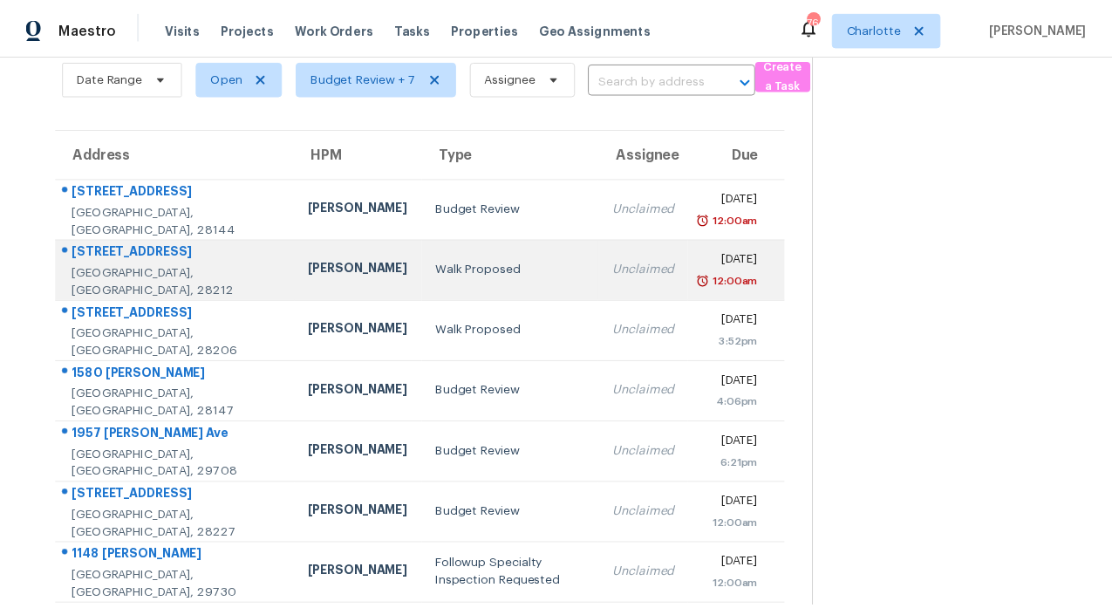
scroll to position [87, 0]
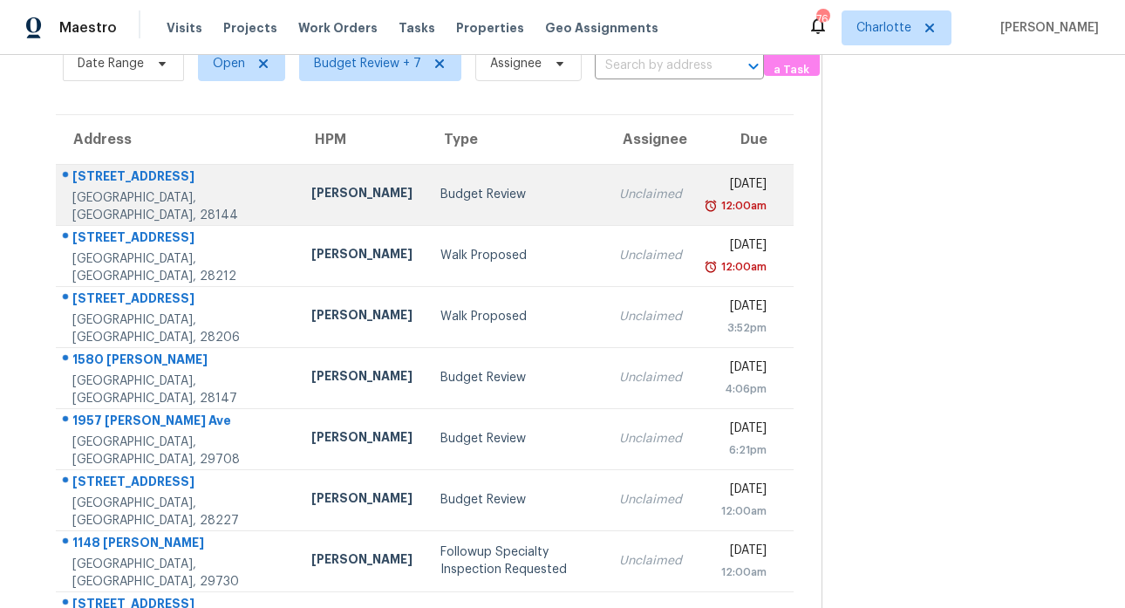
click at [108, 185] on div "121 S Milford Dr" at bounding box center [177, 178] width 211 height 22
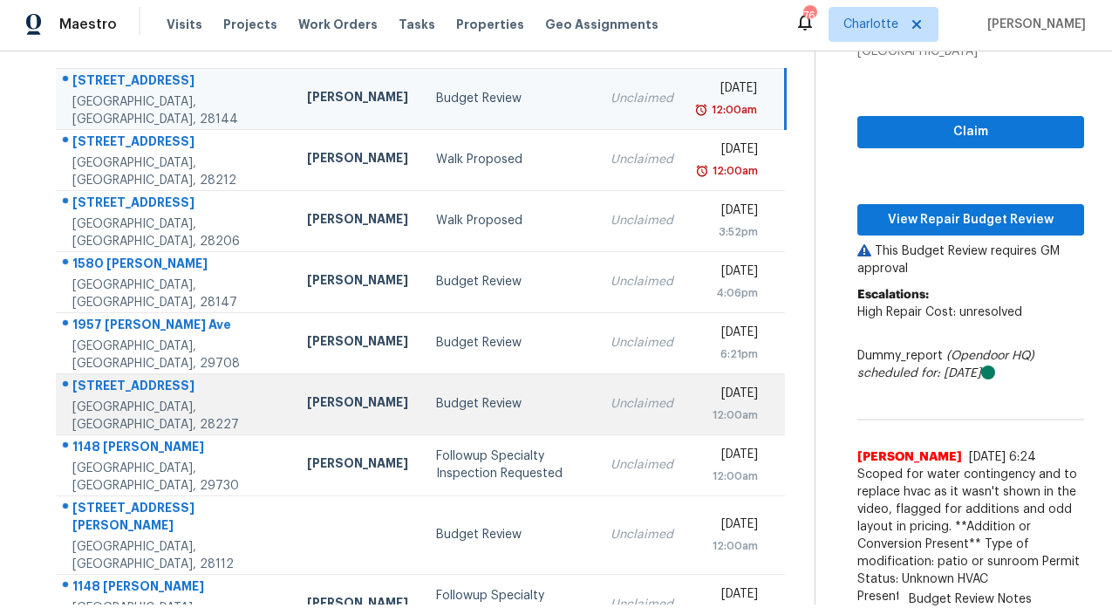
scroll to position [176, 0]
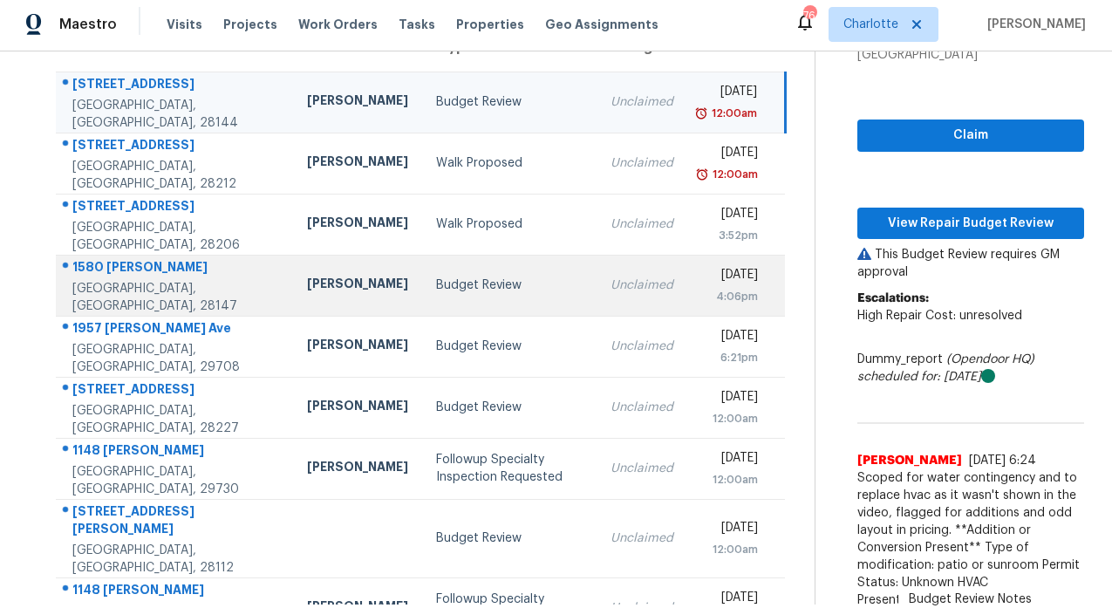
click at [116, 258] on div "1580 Patterson Rd" at bounding box center [175, 269] width 207 height 22
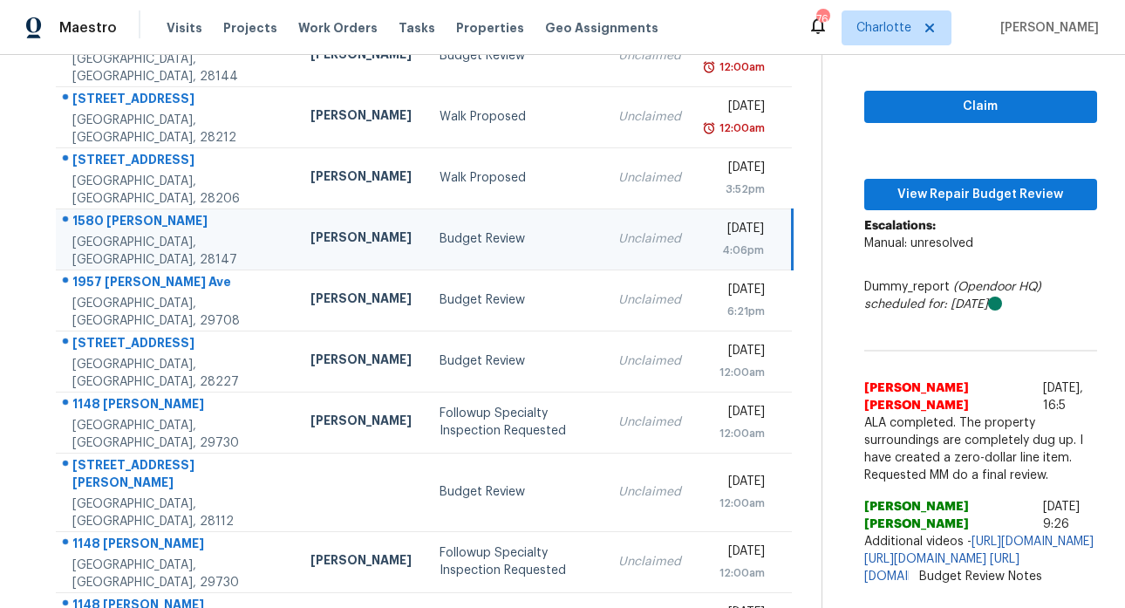
scroll to position [322, 0]
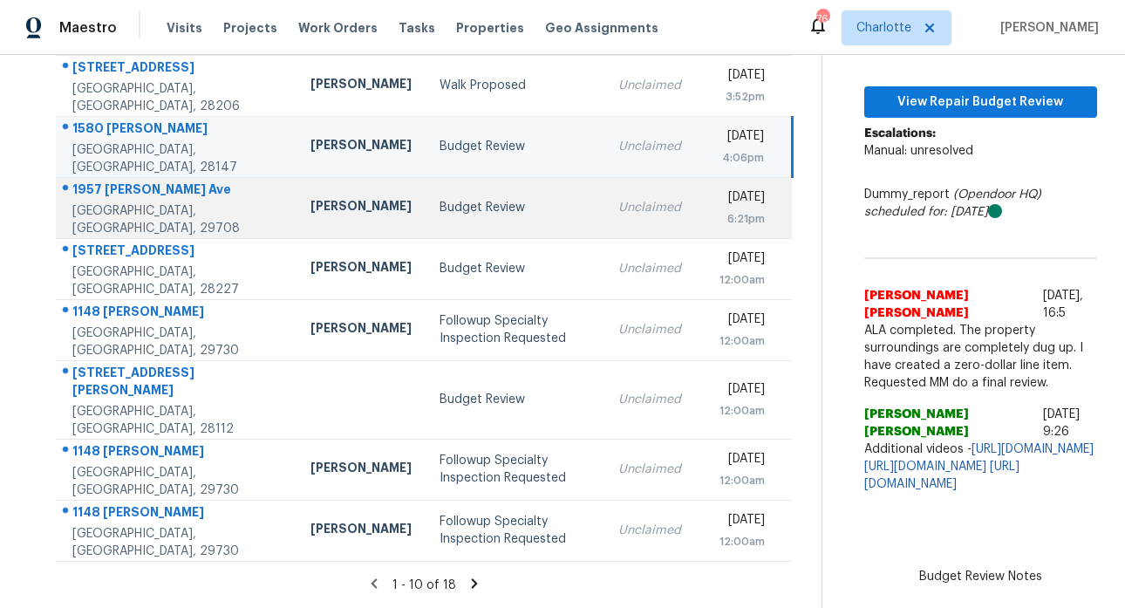
click at [154, 202] on div "1957 [PERSON_NAME] Ave" at bounding box center [177, 192] width 210 height 22
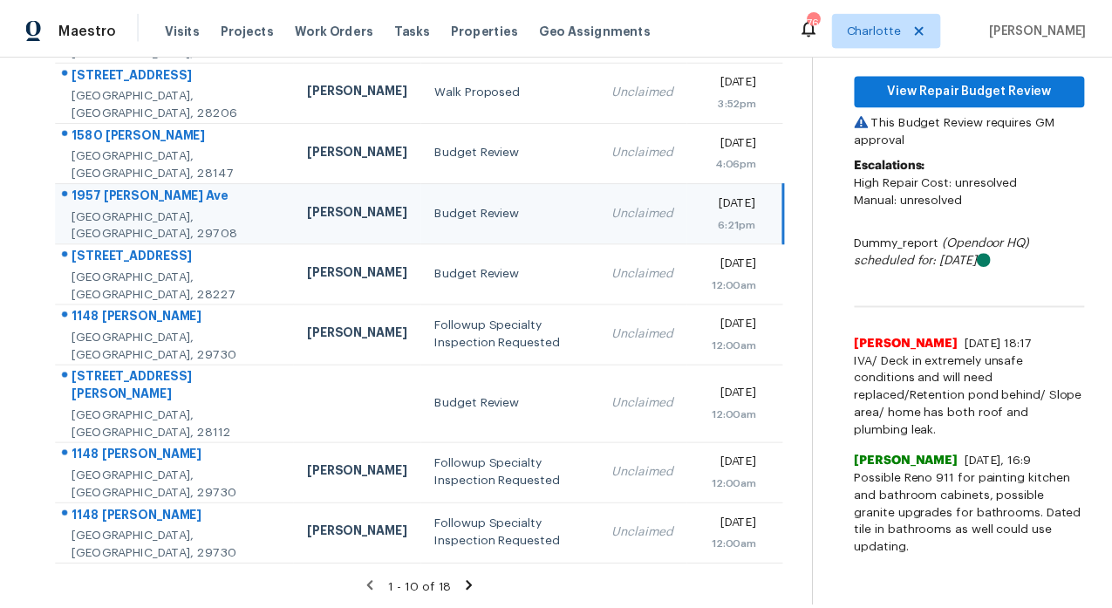
scroll to position [323, 0]
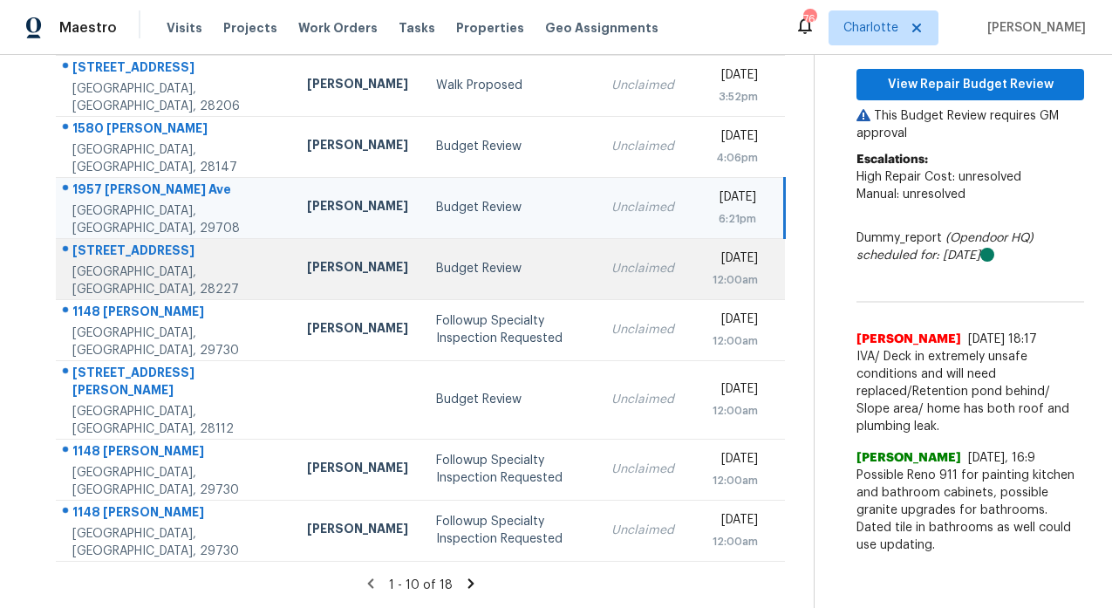
click at [142, 245] on div "[STREET_ADDRESS]" at bounding box center [175, 253] width 207 height 22
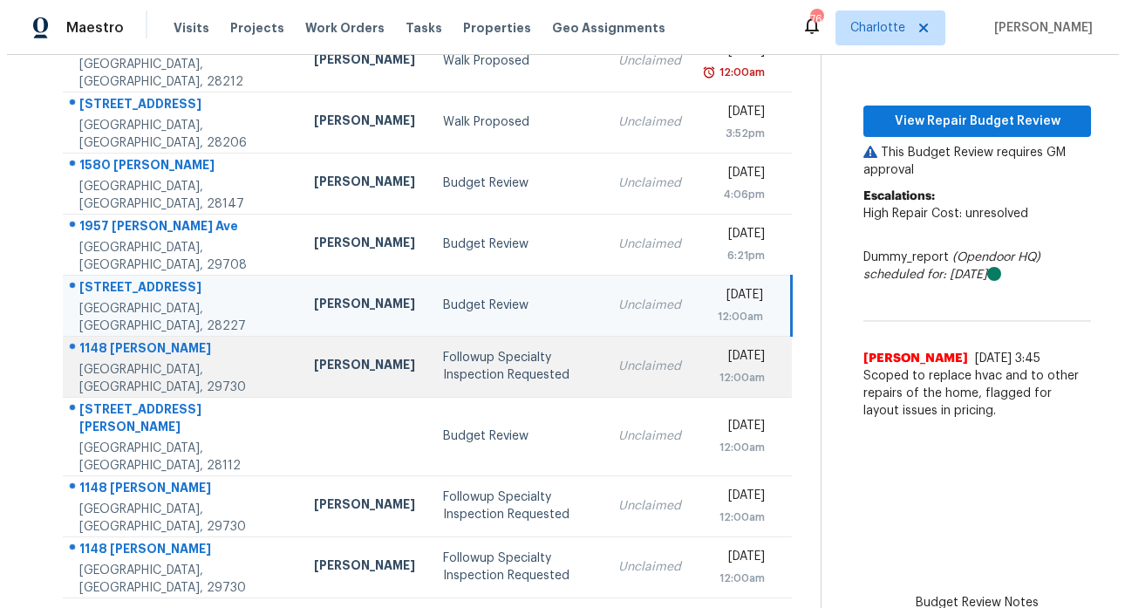
scroll to position [279, 0]
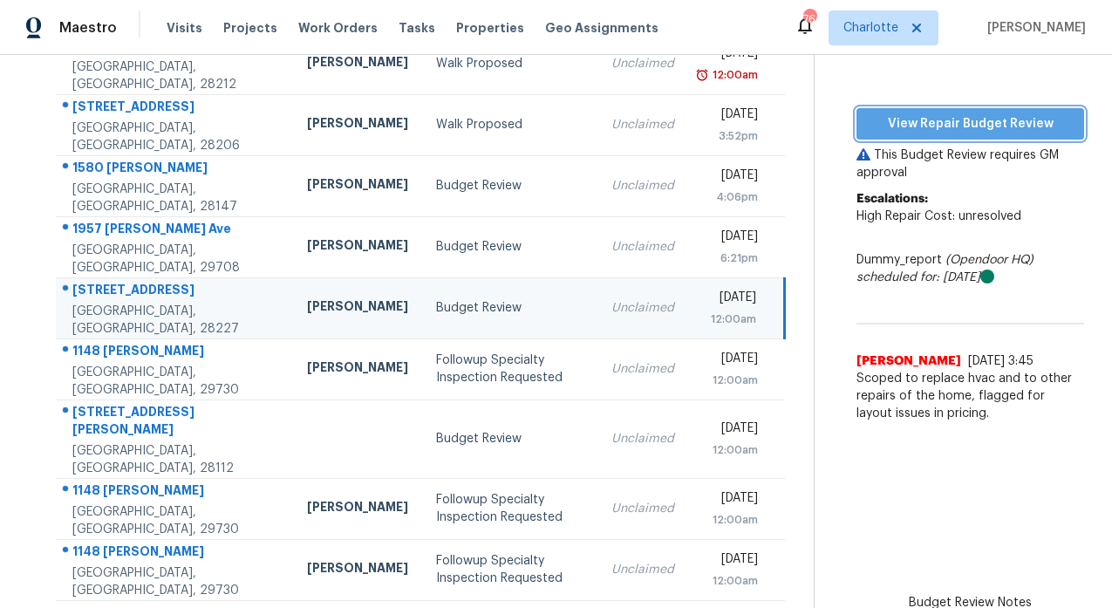
click at [927, 131] on span "View Repair Budget Review" at bounding box center [970, 124] width 200 height 22
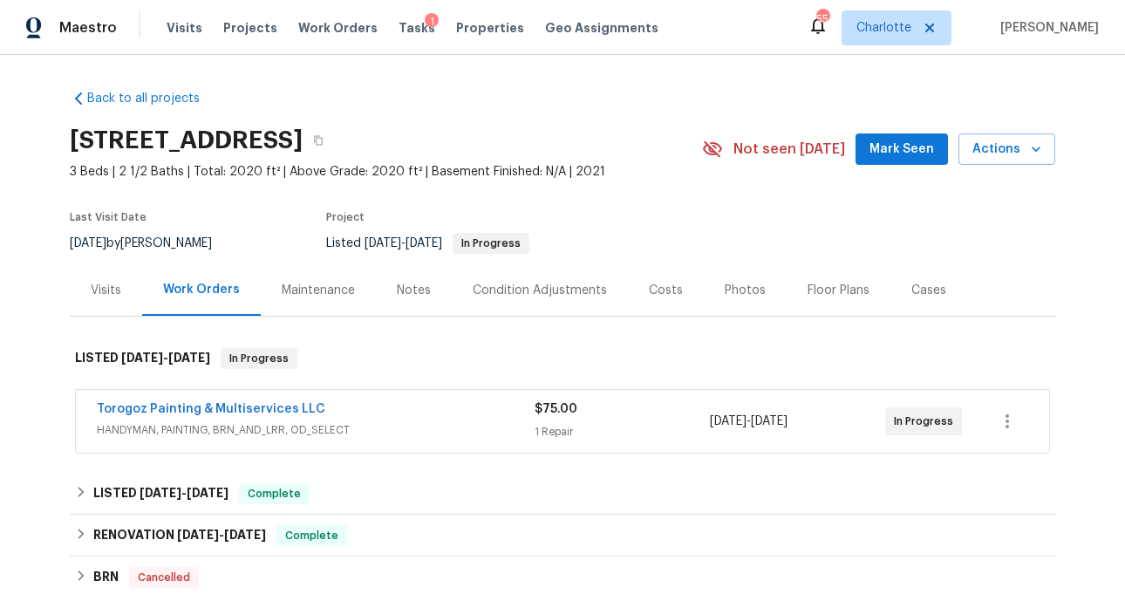
scroll to position [270, 0]
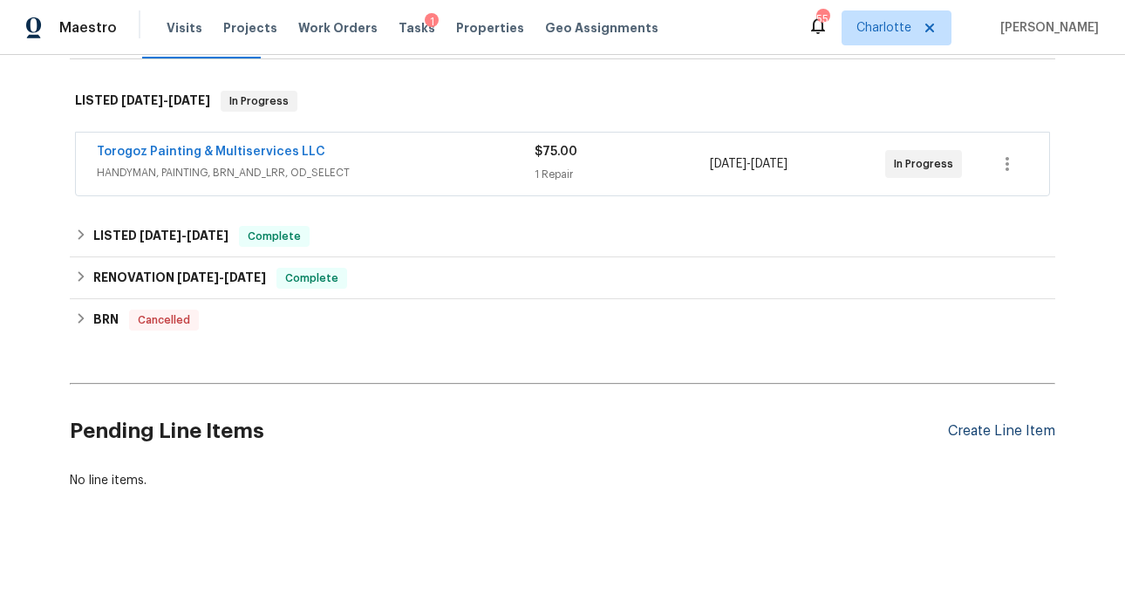
click at [990, 423] on div "Create Line Item" at bounding box center [1001, 431] width 107 height 17
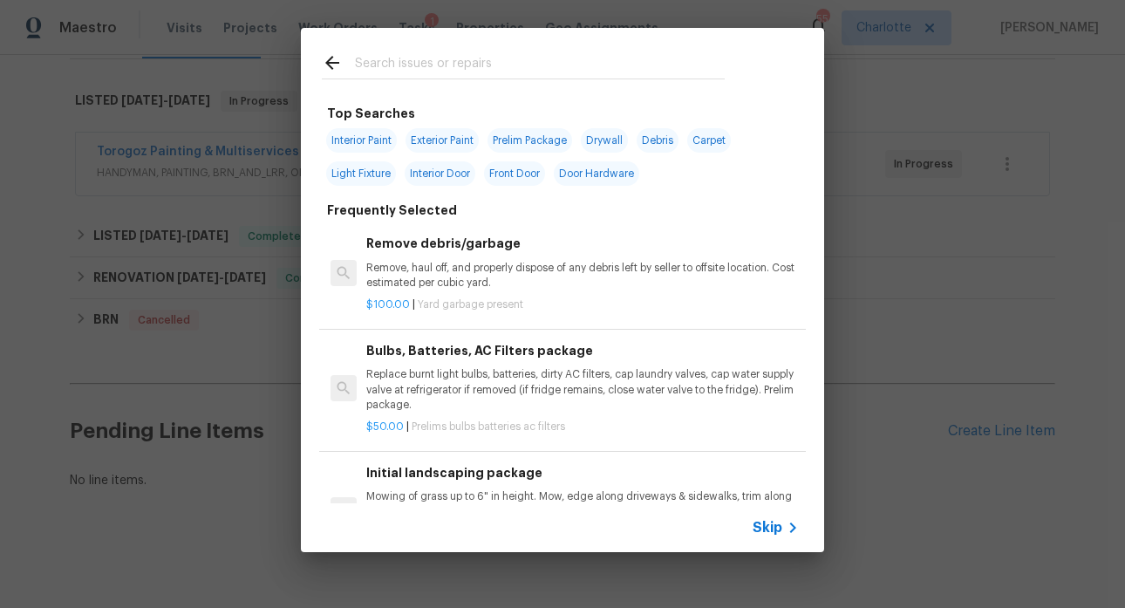
click at [413, 70] on input "text" at bounding box center [540, 65] width 370 height 26
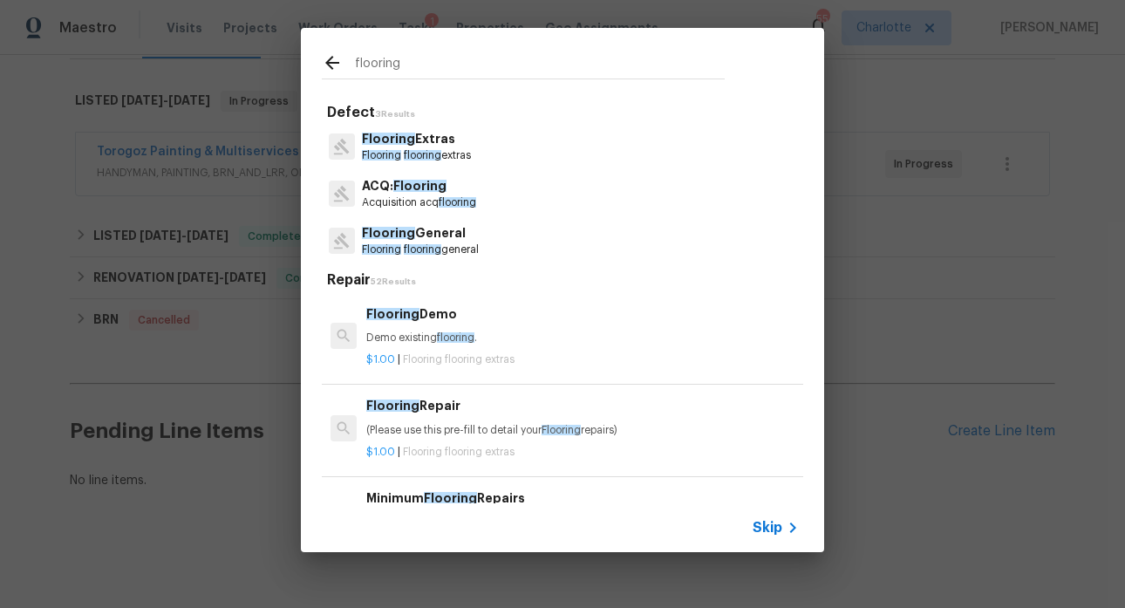
type input "flooring"
click at [433, 201] on p "Acquisition acq flooring" at bounding box center [419, 202] width 114 height 15
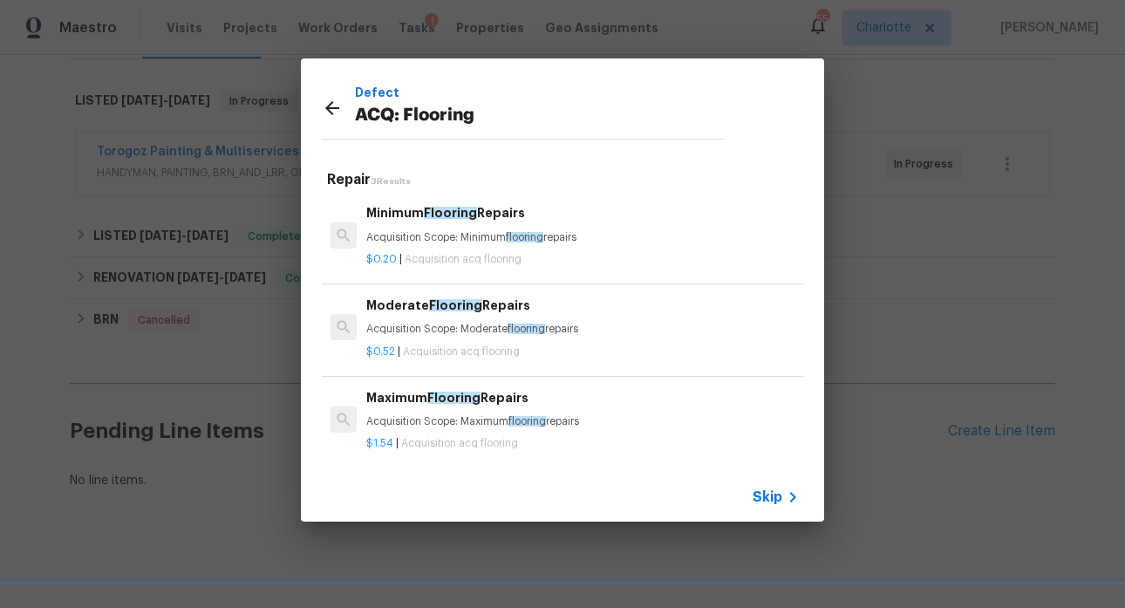
drag, startPoint x: 571, startPoint y: 420, endPoint x: 367, endPoint y: 422, distance: 204.1
click at [367, 422] on p "Acquisition Scope: Maximum flooring repairs" at bounding box center [582, 421] width 433 height 15
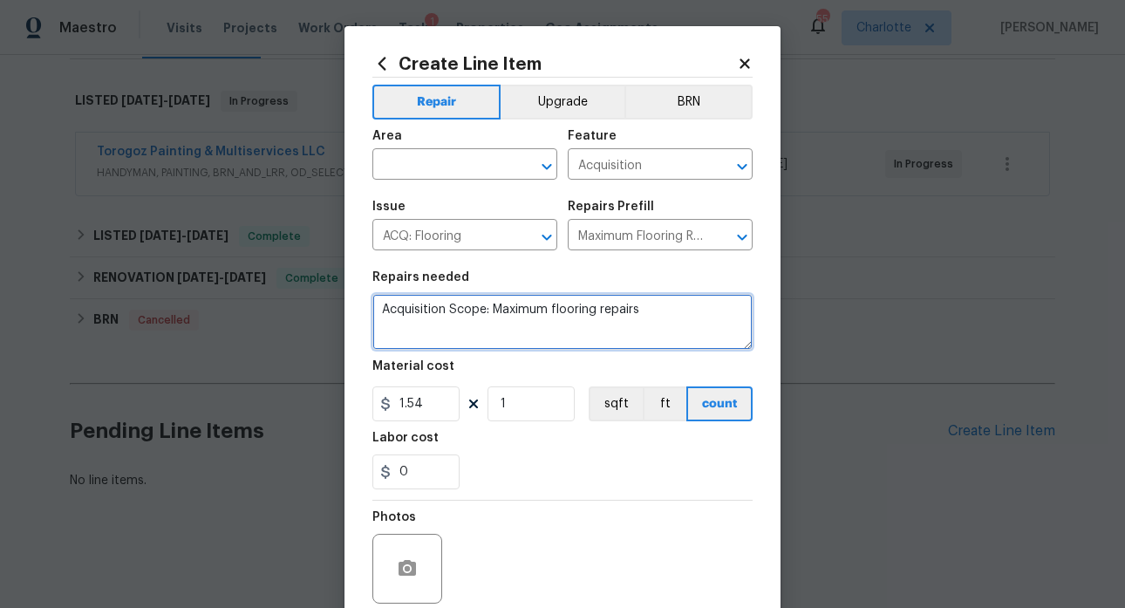
drag, startPoint x: 642, startPoint y: 312, endPoint x: 397, endPoint y: 303, distance: 245.2
click at [332, 298] on div "Create Line Item Repair Upgrade BRN Area ​ Feature Acquisition ​ Issue ACQ: Flo…" at bounding box center [562, 304] width 1125 height 608
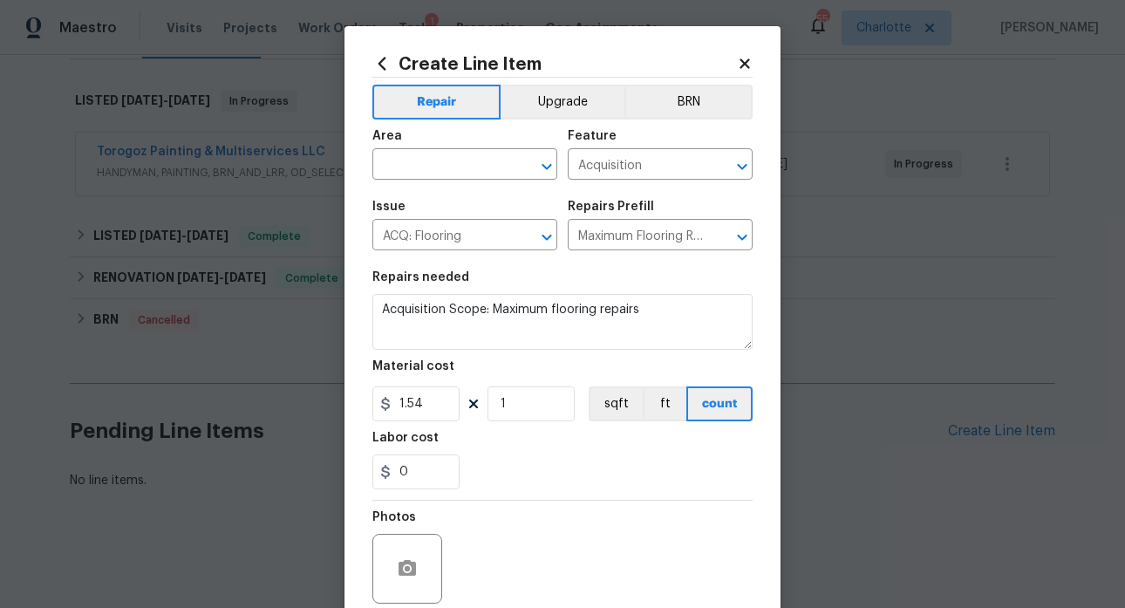
click at [740, 70] on icon at bounding box center [745, 64] width 16 height 16
